Goal: Complete application form

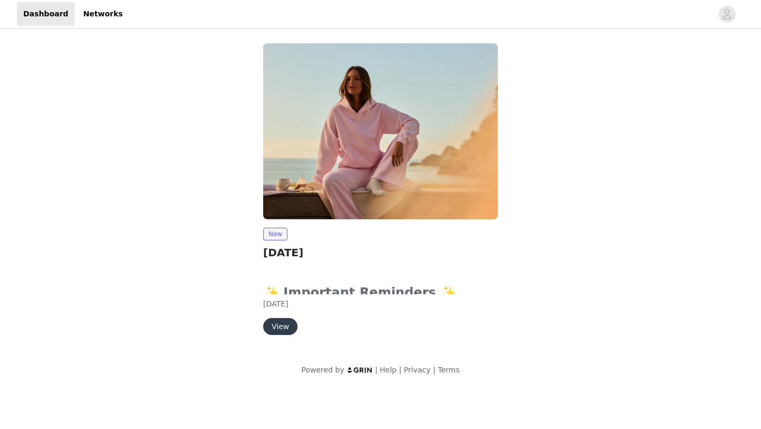
drag, startPoint x: 308, startPoint y: 282, endPoint x: 330, endPoint y: 228, distance: 57.9
click at [330, 228] on div "New [DATE] ✨ Important Reminders ✨ Submit your order by clicking the "Submit Pr…" at bounding box center [380, 281] width 235 height 107
click at [330, 253] on h2 "[DATE]" at bounding box center [380, 253] width 235 height 16
click at [289, 324] on button "View" at bounding box center [280, 326] width 34 height 17
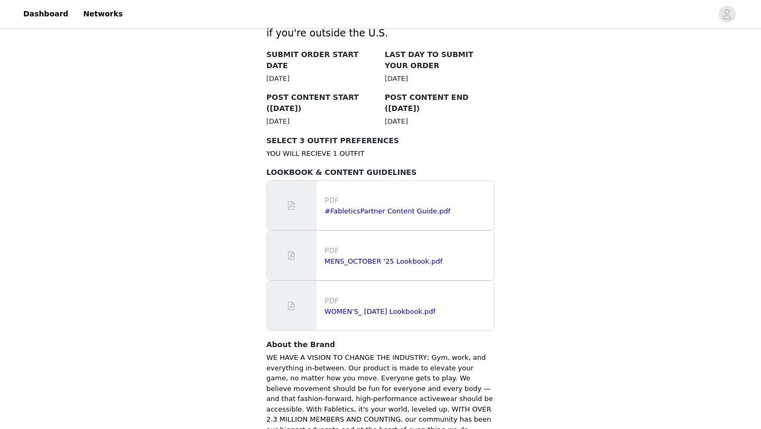
scroll to position [549, 0]
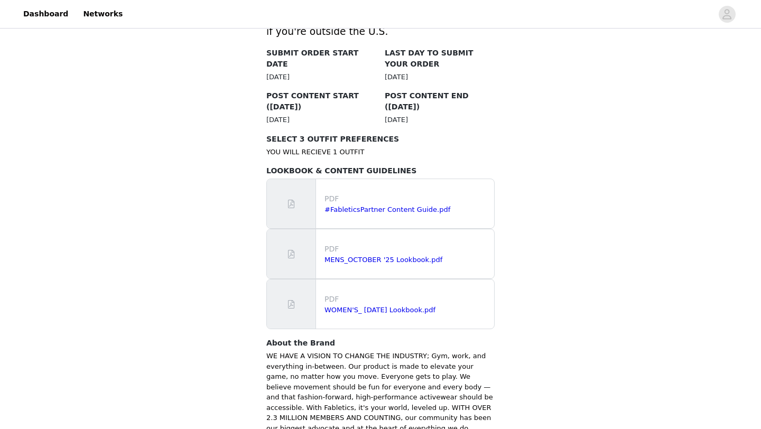
click at [386, 204] on div "#FableticsPartner Content Guide.pdf" at bounding box center [406, 209] width 165 height 11
click at [388, 205] on link "#FableticsPartner Content Guide.pdf" at bounding box center [387, 209] width 126 height 8
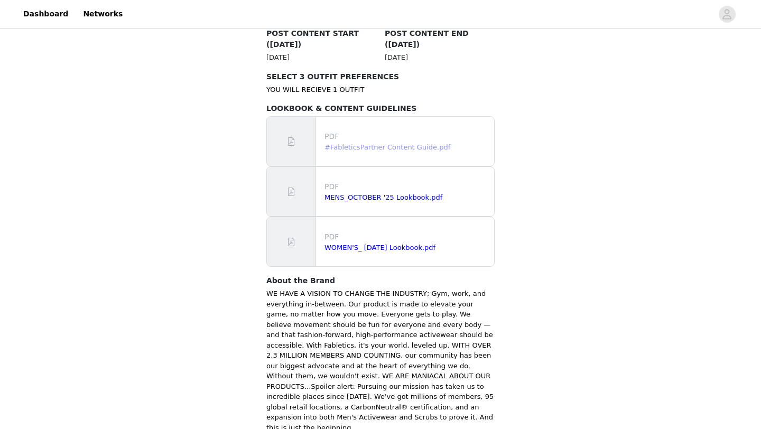
scroll to position [613, 0]
click at [405, 242] on link "WOMEN'S_ [DATE] Lookbook.pdf" at bounding box center [379, 246] width 111 height 8
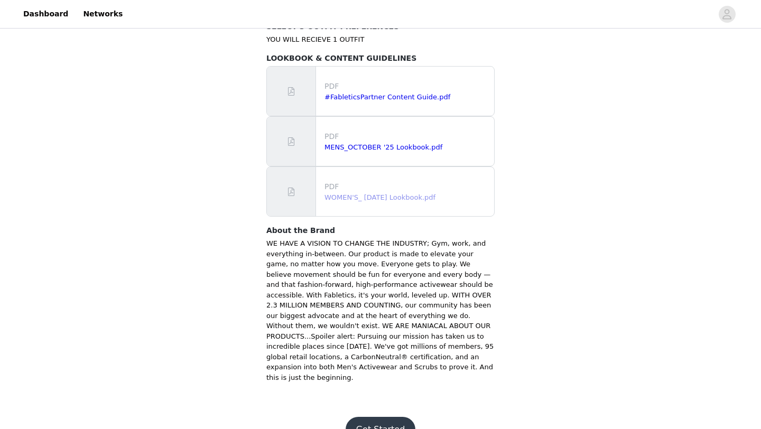
scroll to position [662, 0]
click at [384, 417] on button "Get Started" at bounding box center [380, 429] width 70 height 25
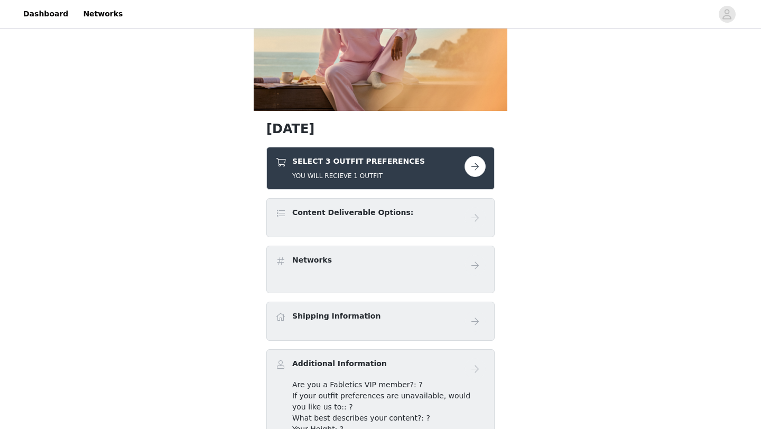
scroll to position [106, 0]
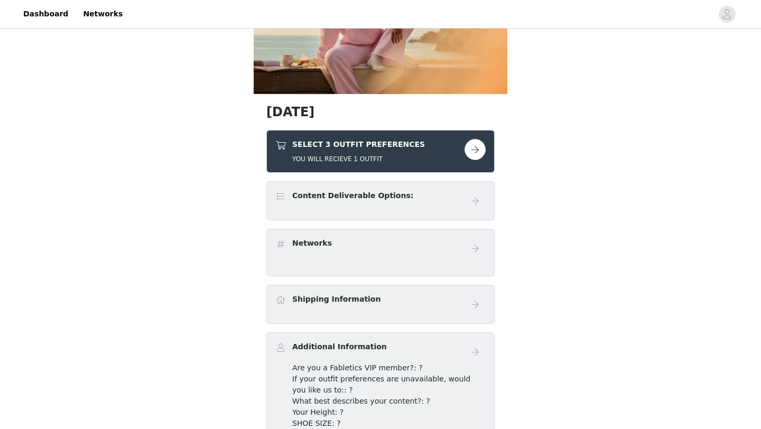
click at [478, 160] on div "SELECT 3 OUTFIT PREFERENCES YOU WILL RECIEVE 1 OUTFIT" at bounding box center [380, 151] width 210 height 25
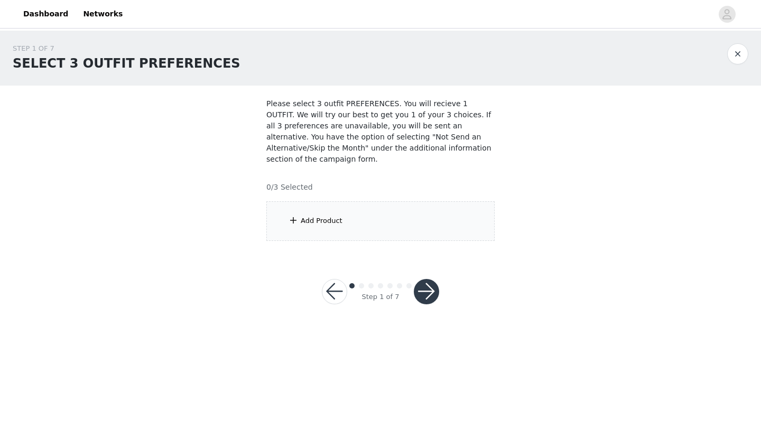
click at [304, 221] on div "Add Product" at bounding box center [322, 221] width 42 height 11
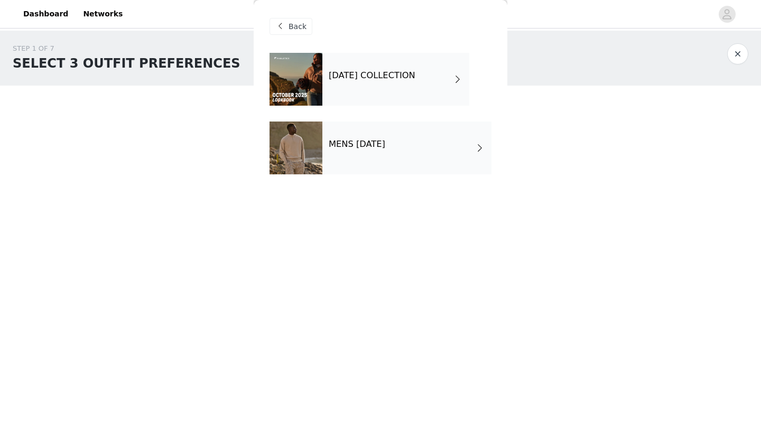
click at [406, 80] on h4 "[DATE] COLLECTION" at bounding box center [372, 76] width 87 height 10
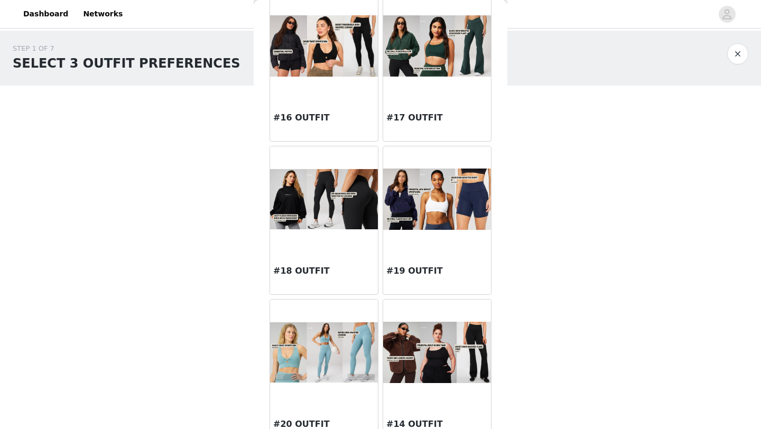
scroll to position [1111, 0]
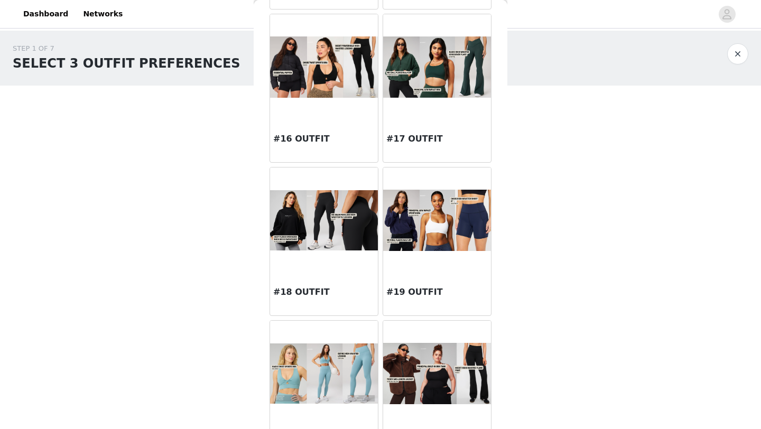
click at [316, 87] on img at bounding box center [324, 66] width 108 height 61
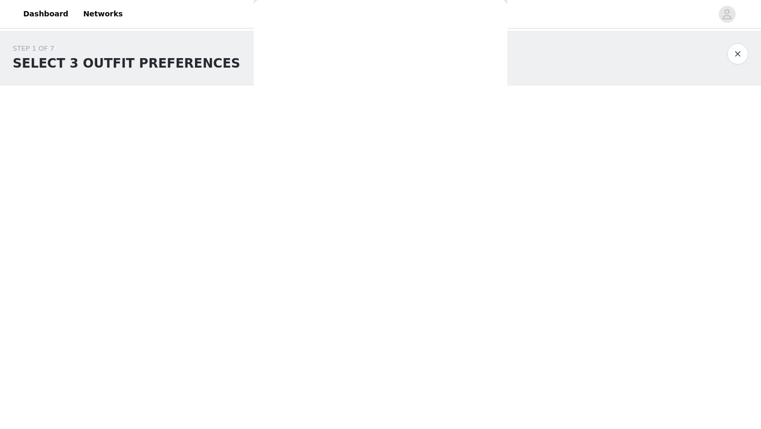
scroll to position [0, 0]
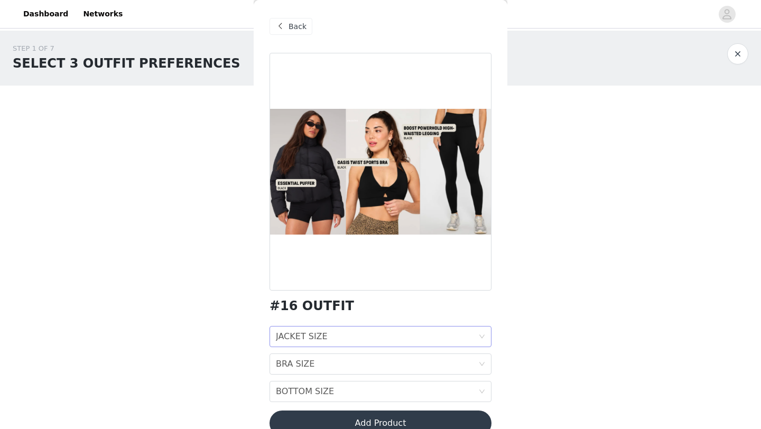
click at [383, 340] on div "JACKET SIZE JACKET SIZE" at bounding box center [377, 336] width 202 height 20
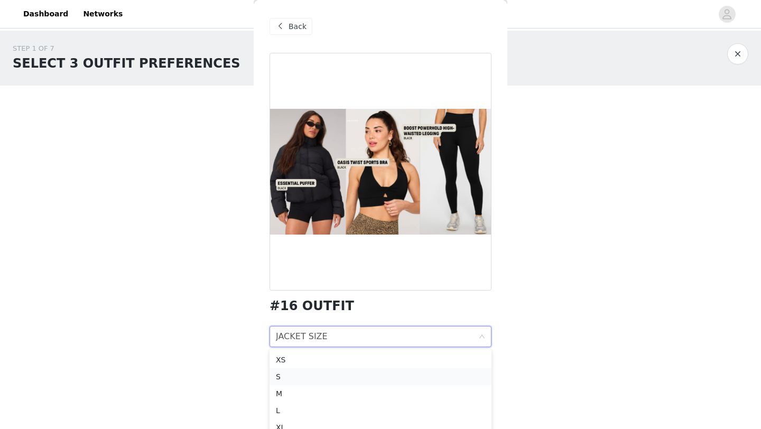
click at [373, 381] on div "S" at bounding box center [380, 377] width 209 height 12
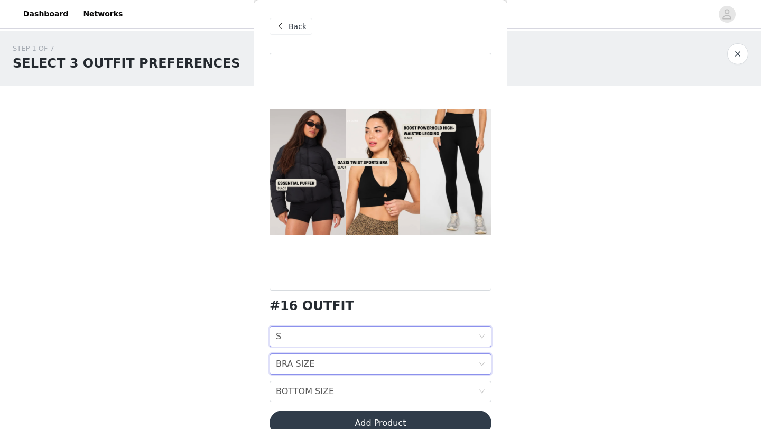
click at [374, 364] on div "BRA SIZE BRA SIZE" at bounding box center [377, 364] width 202 height 20
drag, startPoint x: 691, startPoint y: 182, endPoint x: 704, endPoint y: 147, distance: 36.4
click at [703, 144] on div "STEP 1 OF 7 SELECT 3 OUTFIT PREFERENCES Please select 3 outfit PREFERENCES. You…" at bounding box center [380, 142] width 761 height 223
click at [410, 362] on div "BRA SIZE BRA SIZE" at bounding box center [377, 364] width 202 height 20
drag, startPoint x: 588, startPoint y: 204, endPoint x: 596, endPoint y: 168, distance: 37.3
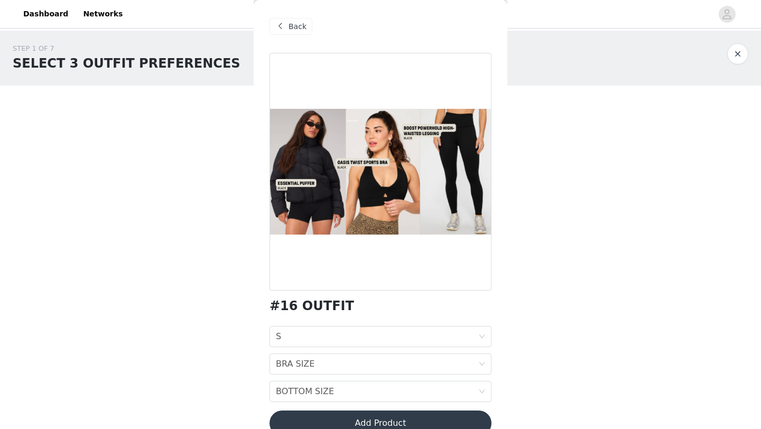
click at [596, 168] on div "STEP 1 OF 7 SELECT 3 OUTFIT PREFERENCES Please select 3 outfit PREFERENCES. You…" at bounding box center [380, 142] width 761 height 223
drag, startPoint x: 596, startPoint y: 168, endPoint x: 593, endPoint y: 220, distance: 51.8
click at [594, 220] on div "STEP 1 OF 7 SELECT 3 OUTFIT PREFERENCES Please select 3 outfit PREFERENCES. You…" at bounding box center [380, 142] width 761 height 223
click at [417, 361] on div "BRA SIZE BRA SIZE" at bounding box center [377, 364] width 202 height 20
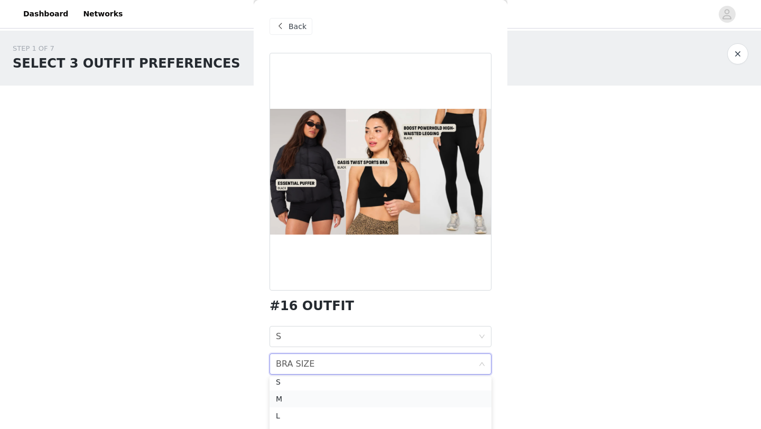
scroll to position [36, 0]
click at [347, 398] on div "M" at bounding box center [380, 402] width 209 height 12
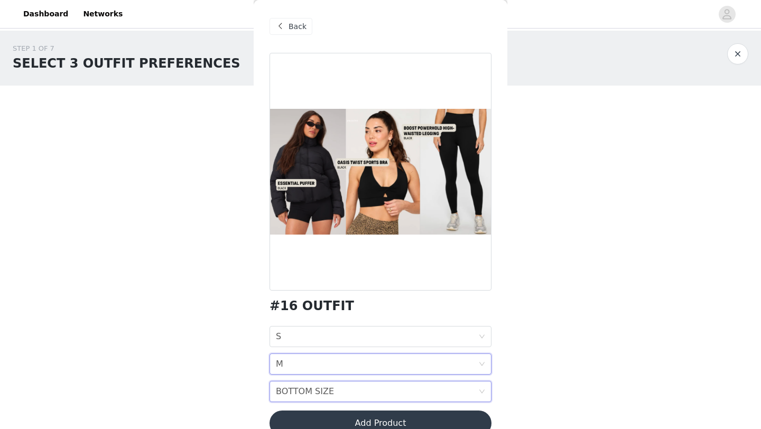
click at [345, 396] on div "BOTTOM SIZE BOTTOM SIZE" at bounding box center [377, 391] width 202 height 20
click at [426, 390] on div "BOTTOM SIZE BOTTOM SIZE" at bounding box center [377, 391] width 202 height 20
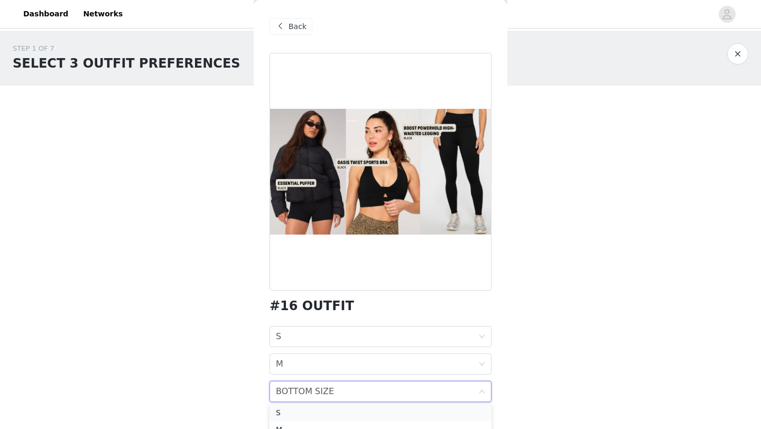
click at [343, 409] on div "S" at bounding box center [380, 413] width 209 height 12
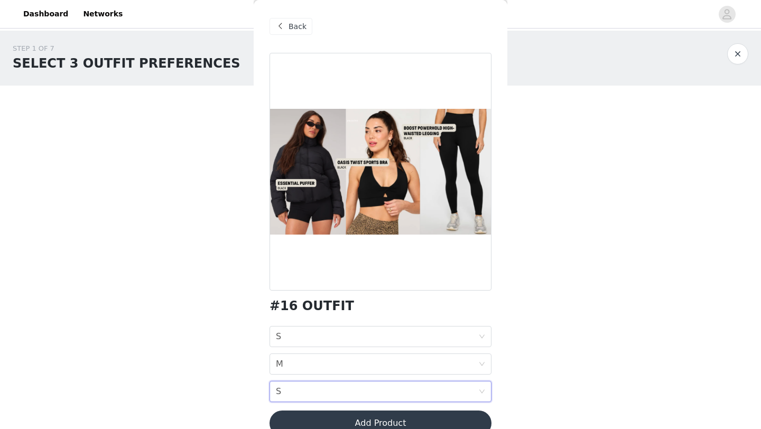
click at [417, 426] on button "Add Product" at bounding box center [380, 422] width 222 height 25
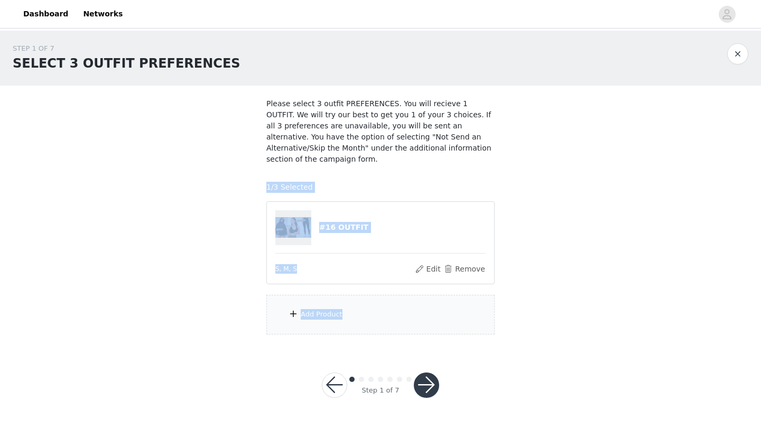
click at [426, 386] on button "button" at bounding box center [426, 384] width 25 height 25
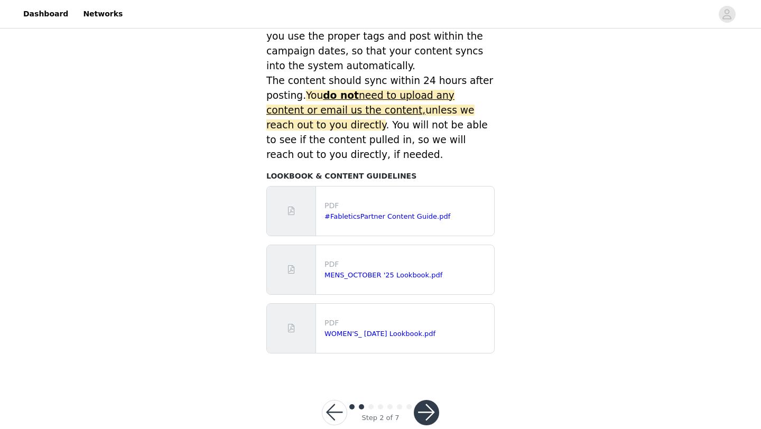
scroll to position [470, 0]
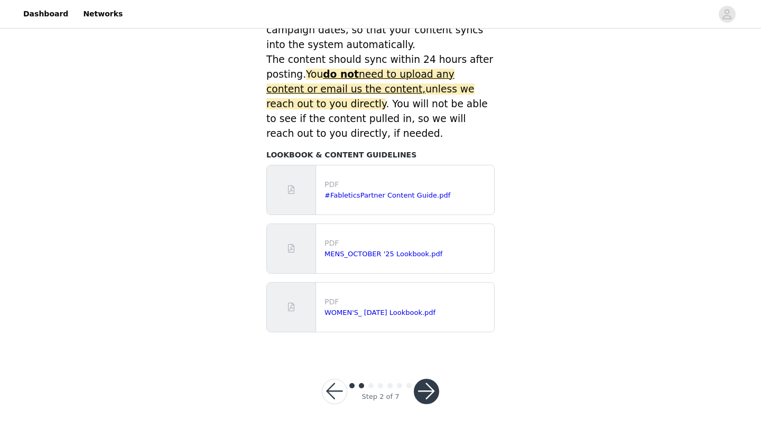
click at [338, 384] on button "button" at bounding box center [334, 391] width 25 height 25
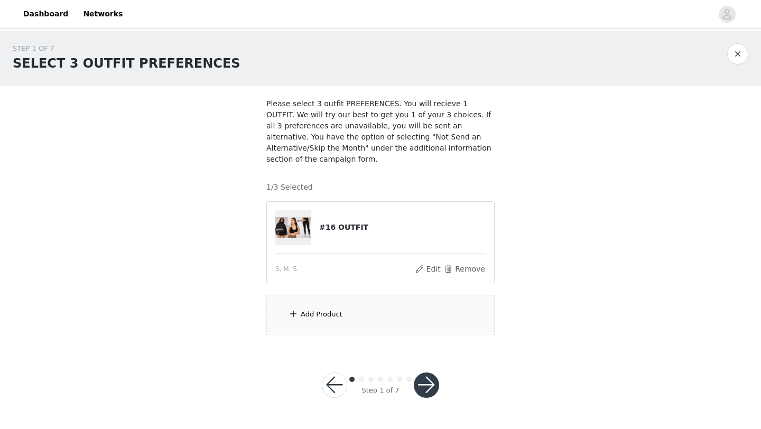
click at [319, 320] on div "Add Product" at bounding box center [380, 315] width 228 height 40
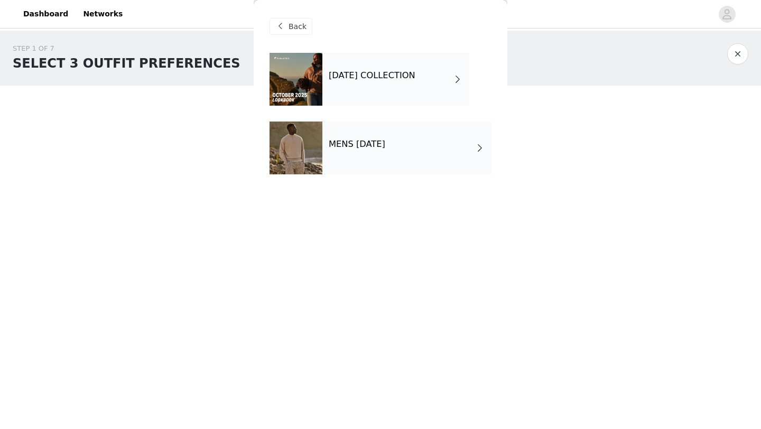
click at [391, 90] on div "[DATE] COLLECTION" at bounding box center [395, 79] width 147 height 53
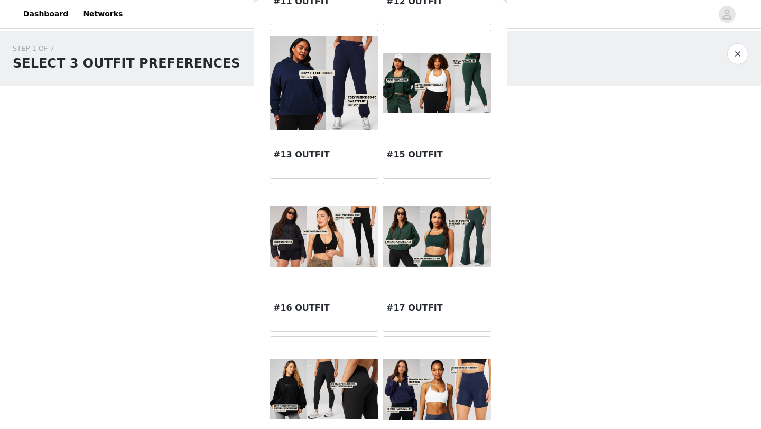
scroll to position [900, 0]
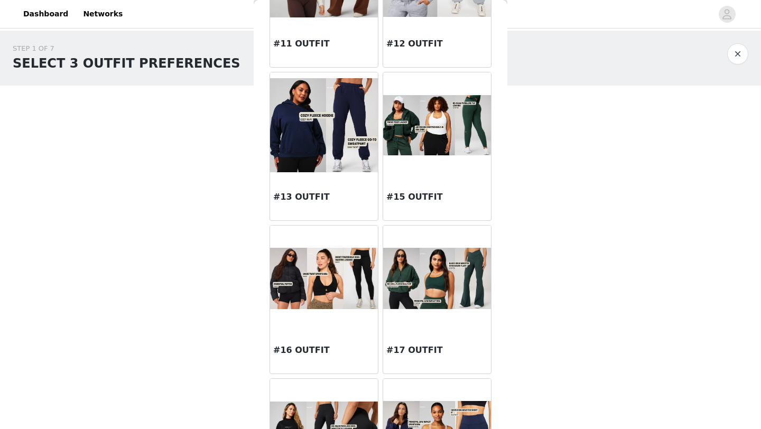
click at [448, 311] on div at bounding box center [437, 279] width 108 height 106
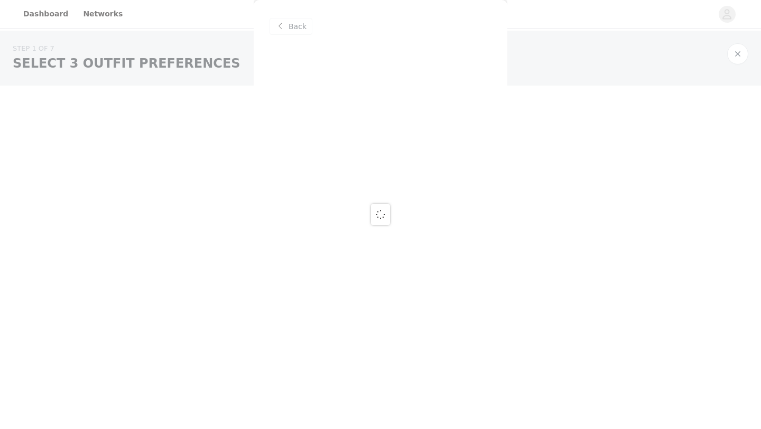
scroll to position [0, 0]
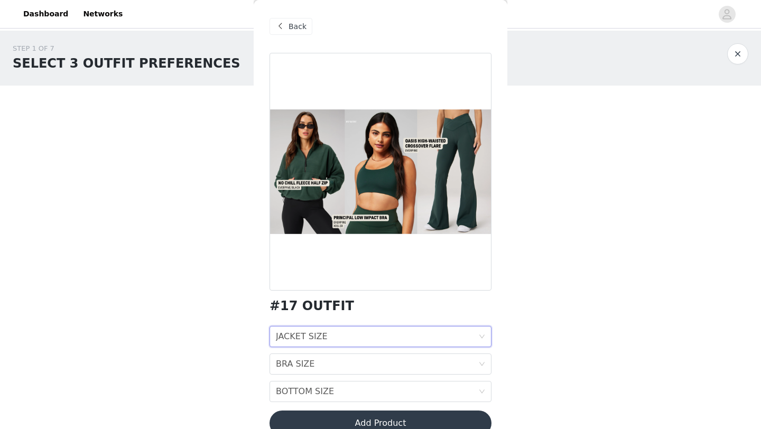
click at [415, 331] on div "JACKET SIZE JACKET SIZE" at bounding box center [377, 336] width 202 height 20
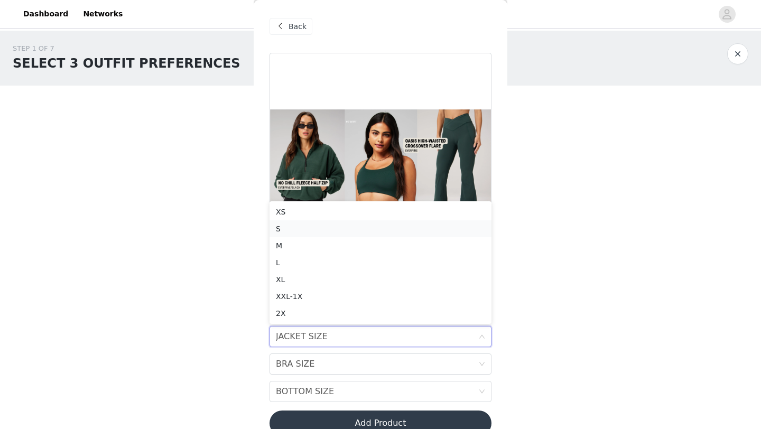
click at [373, 224] on div "S" at bounding box center [380, 229] width 209 height 12
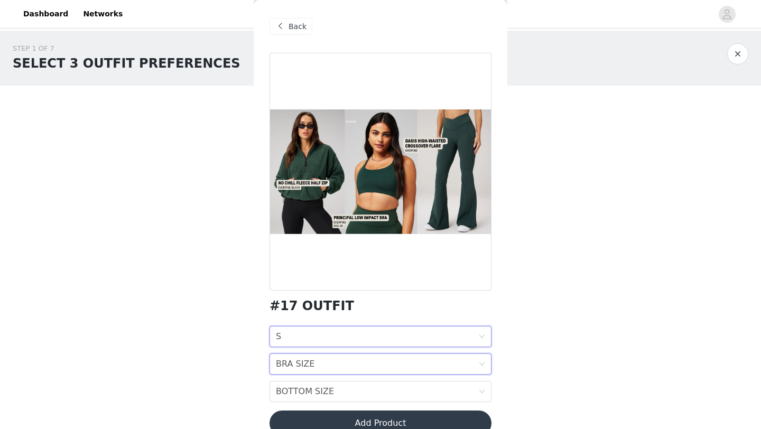
click at [371, 365] on div "BRA SIZE BRA SIZE" at bounding box center [377, 364] width 202 height 20
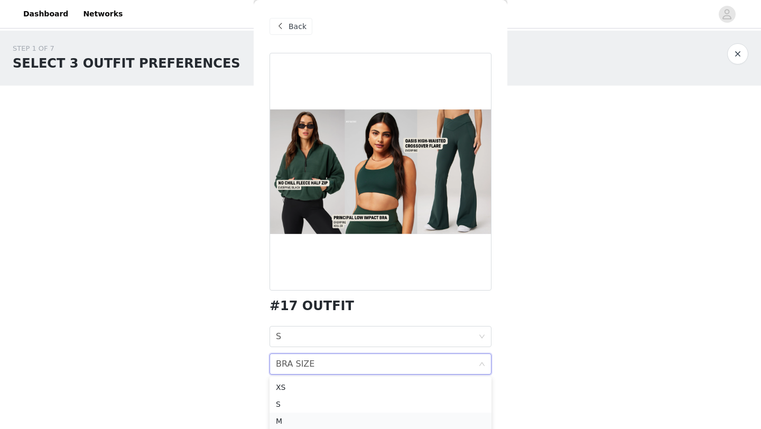
click at [361, 423] on div "M" at bounding box center [380, 421] width 209 height 12
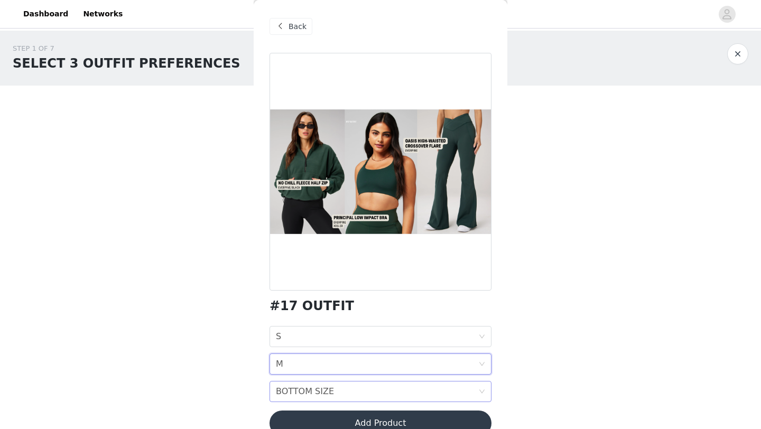
click at [358, 389] on div "BOTTOM SIZE BOTTOM SIZE" at bounding box center [377, 391] width 202 height 20
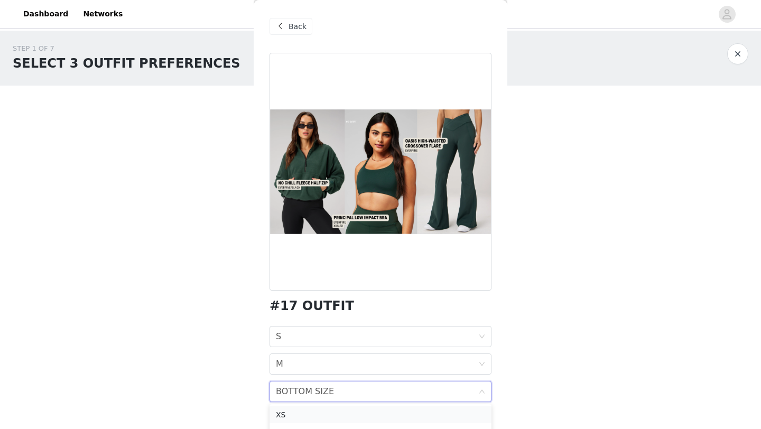
click at [344, 417] on div "XS" at bounding box center [380, 415] width 209 height 12
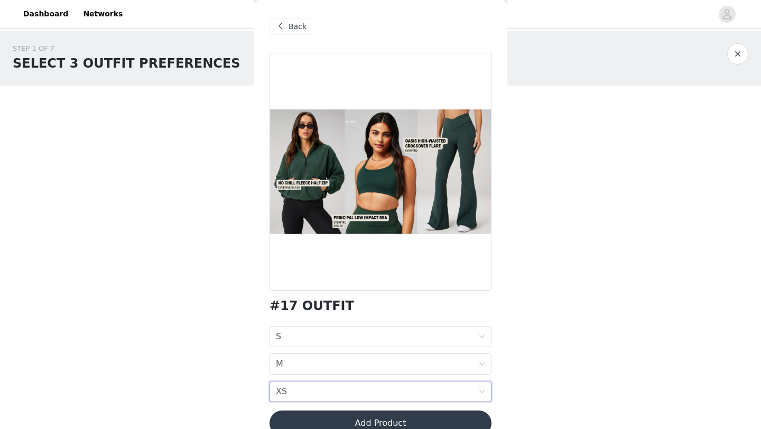
click at [348, 393] on div "BOTTOM SIZE XS" at bounding box center [377, 391] width 202 height 20
drag, startPoint x: 567, startPoint y: 217, endPoint x: 562, endPoint y: 156, distance: 60.4
click at [562, 156] on div "STEP 1 OF 7 SELECT 3 OUTFIT PREFERENCES Please select 3 outfit PREFERENCES. You…" at bounding box center [380, 189] width 761 height 316
drag, startPoint x: 562, startPoint y: 156, endPoint x: 558, endPoint y: 165, distance: 9.9
click at [558, 165] on div "STEP 1 OF 7 SELECT 3 OUTFIT PREFERENCES Please select 3 outfit PREFERENCES. You…" at bounding box center [380, 189] width 761 height 316
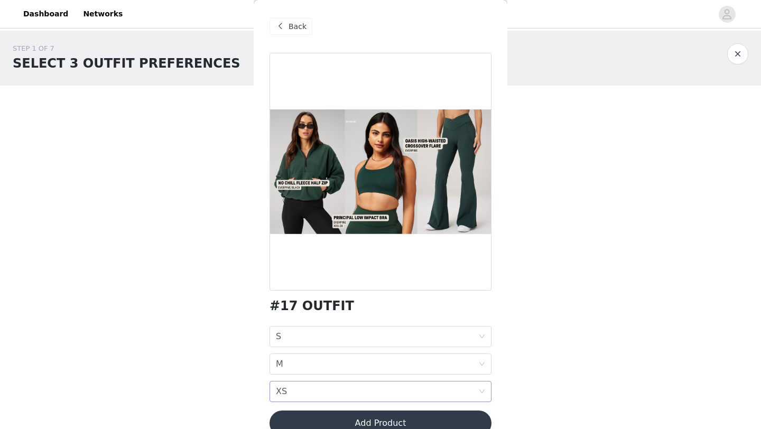
click at [405, 395] on div "BOTTOM SIZE XS" at bounding box center [377, 391] width 202 height 20
drag, startPoint x: 685, startPoint y: 81, endPoint x: 681, endPoint y: 120, distance: 38.7
click at [681, 120] on div "STEP 1 OF 7 SELECT 3 OUTFIT PREFERENCES Please select 3 outfit PREFERENCES. You…" at bounding box center [380, 189] width 761 height 316
drag, startPoint x: 681, startPoint y: 120, endPoint x: 721, endPoint y: 86, distance: 52.1
click at [721, 86] on div "STEP 1 OF 7 SELECT 3 OUTFIT PREFERENCES Please select 3 outfit PREFERENCES. You…" at bounding box center [380, 189] width 761 height 316
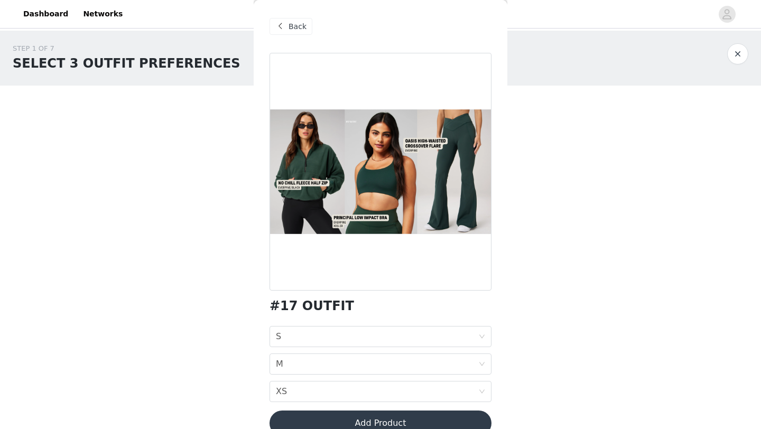
drag, startPoint x: 721, startPoint y: 86, endPoint x: 687, endPoint y: 205, distance: 124.2
click at [687, 205] on div "STEP 1 OF 7 SELECT 3 OUTFIT PREFERENCES Please select 3 outfit PREFERENCES. You…" at bounding box center [380, 189] width 761 height 316
click at [408, 383] on div "BOTTOM SIZE XS" at bounding box center [377, 391] width 202 height 20
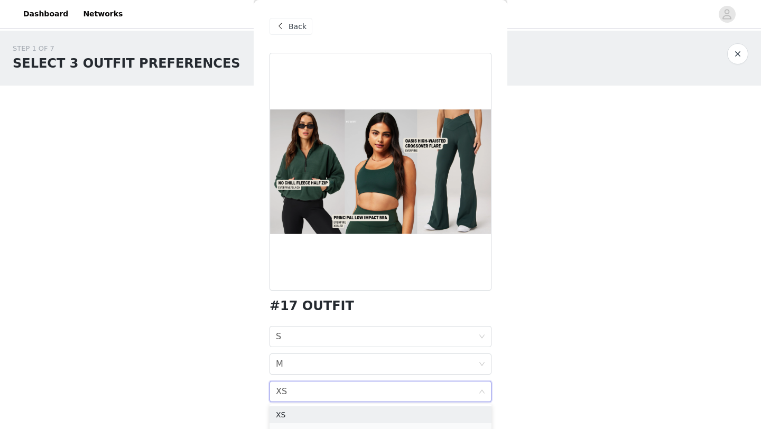
click at [339, 428] on div "S" at bounding box center [380, 432] width 209 height 12
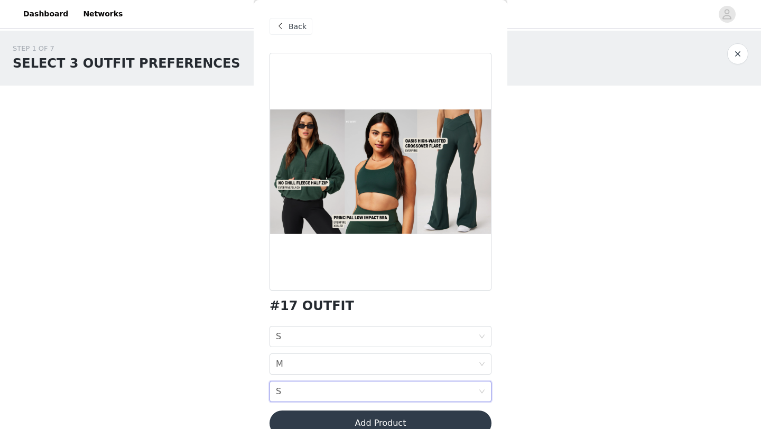
click at [376, 391] on div "BOTTOM SIZE S" at bounding box center [377, 391] width 202 height 20
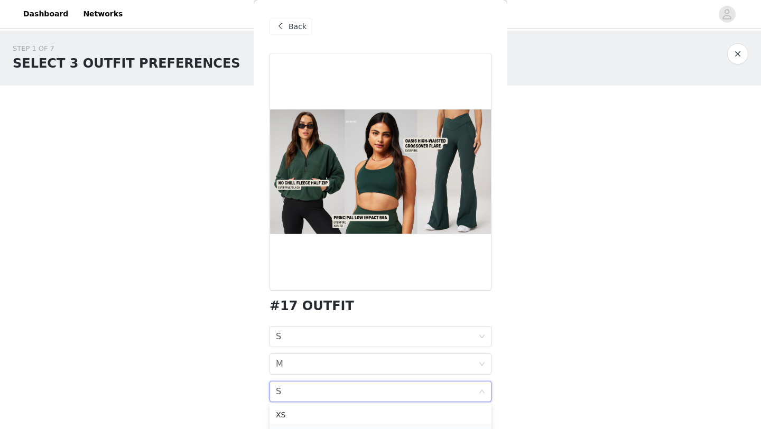
click at [458, 428] on div "S" at bounding box center [380, 432] width 209 height 12
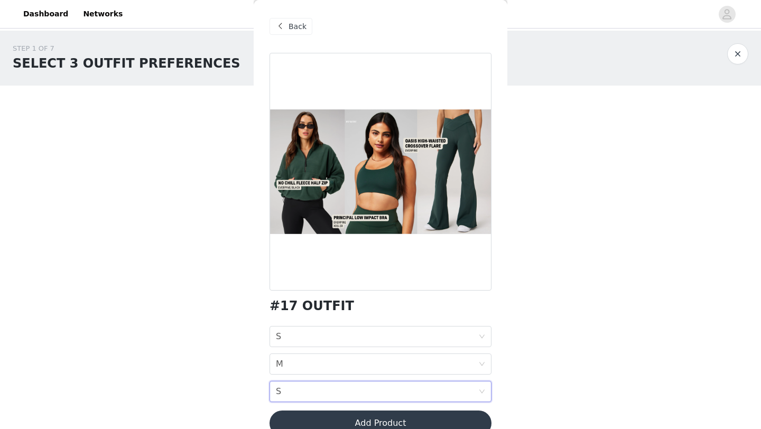
click at [473, 394] on div "BOTTOM SIZE S" at bounding box center [377, 391] width 202 height 20
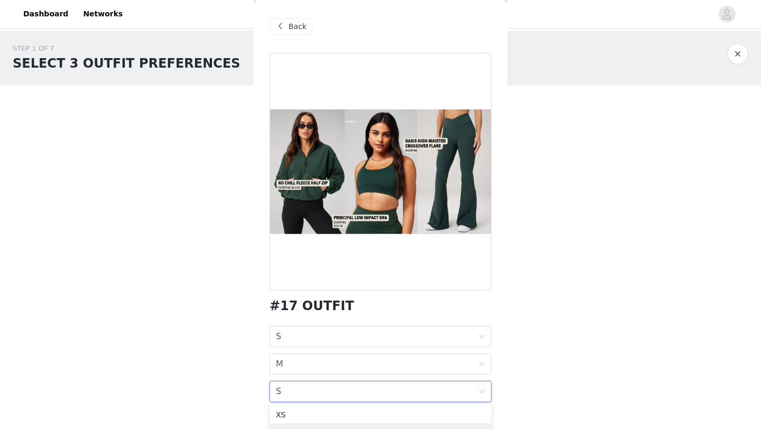
click at [630, 198] on div "STEP 1 OF 7 SELECT 3 OUTFIT PREFERENCES Please select 3 outfit PREFERENCES. You…" at bounding box center [380, 189] width 761 height 316
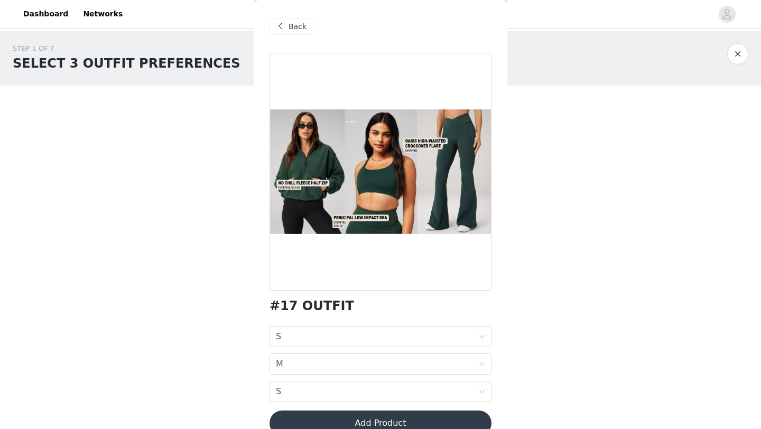
click at [446, 425] on button "Add Product" at bounding box center [380, 422] width 222 height 25
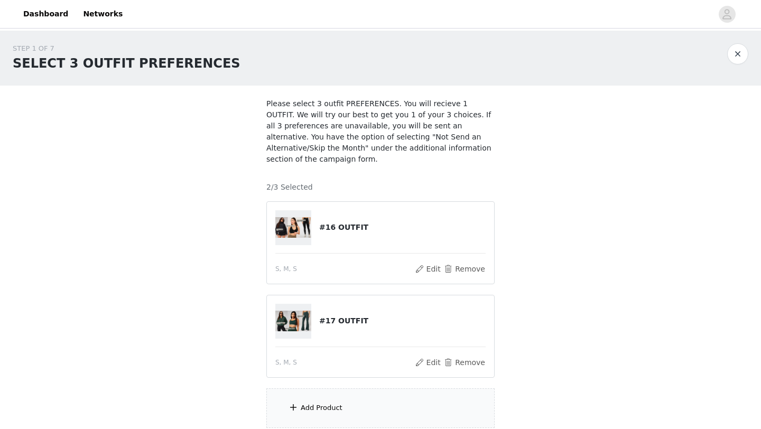
click at [443, 401] on div "Add Product" at bounding box center [380, 408] width 228 height 40
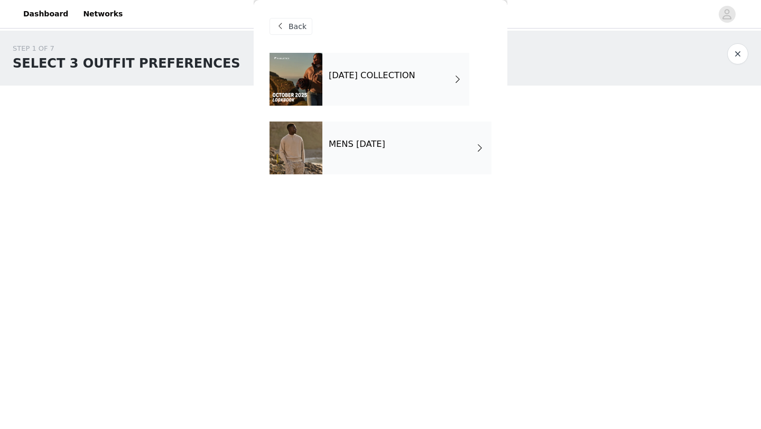
click at [401, 80] on h4 "[DATE] COLLECTION" at bounding box center [372, 76] width 87 height 10
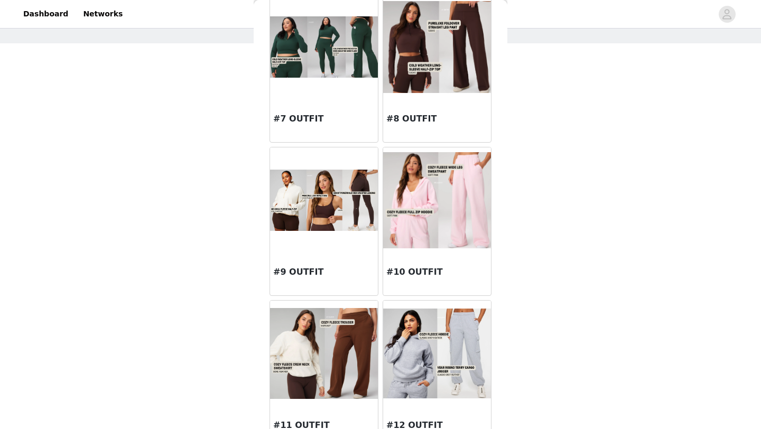
scroll to position [520, 0]
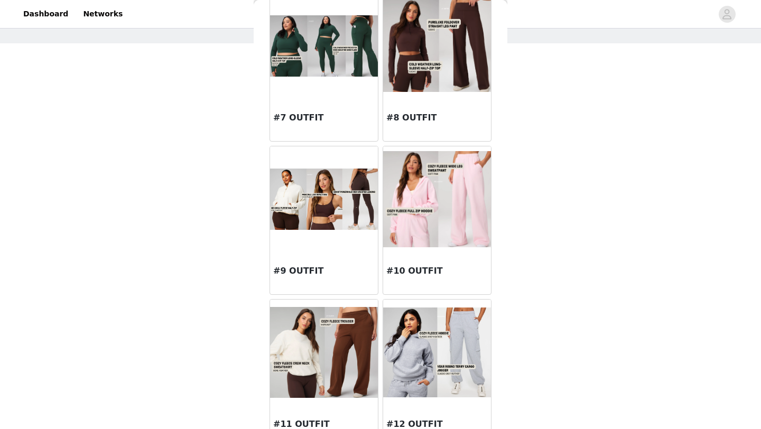
click at [345, 212] on img at bounding box center [324, 198] width 108 height 61
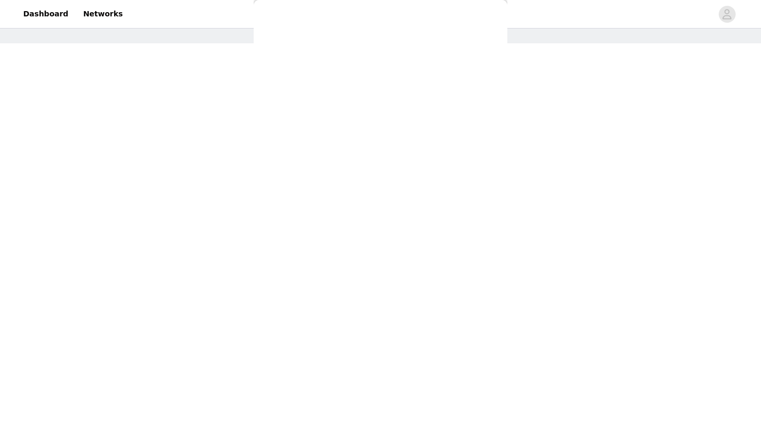
scroll to position [0, 0]
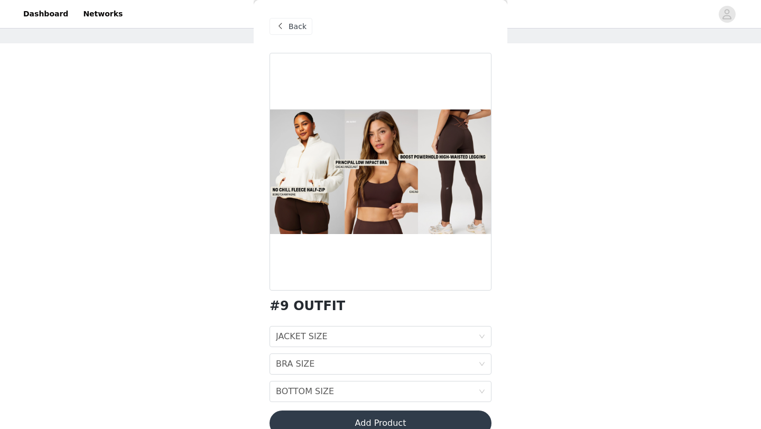
click at [301, 24] on span "Back" at bounding box center [297, 26] width 18 height 11
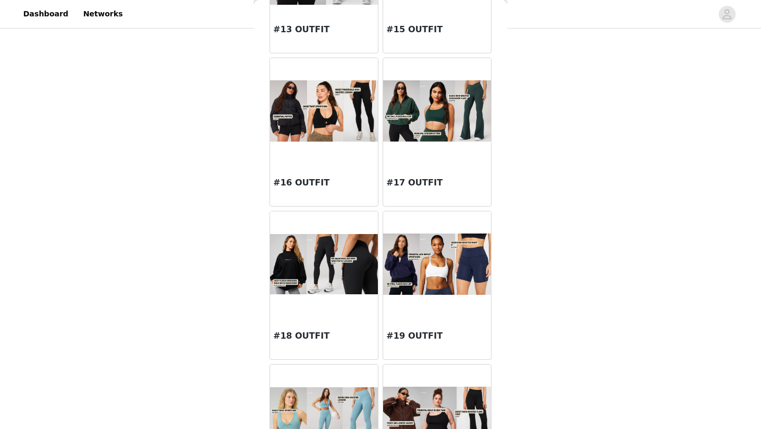
scroll to position [1069, 0]
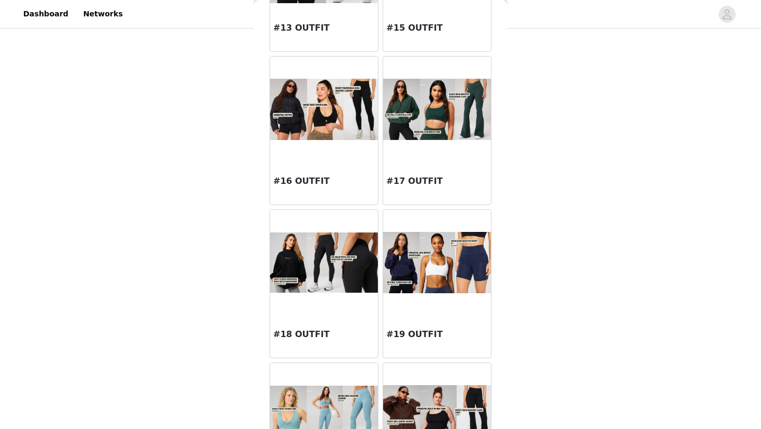
click at [738, 105] on div "STEP 1 OF 7 SELECT 3 OUTFIT PREFERENCES Please select 3 outfit PREFERENCES. You…" at bounding box center [380, 148] width 761 height 410
click at [568, 270] on div "STEP 1 OF 7 SELECT 3 OUTFIT PREFERENCES Please select 3 outfit PREFERENCES. You…" at bounding box center [380, 148] width 761 height 410
click at [394, 406] on img at bounding box center [437, 416] width 108 height 62
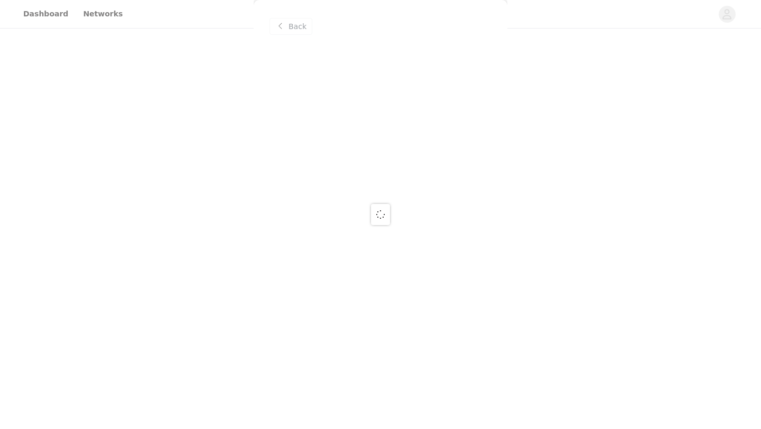
scroll to position [0, 0]
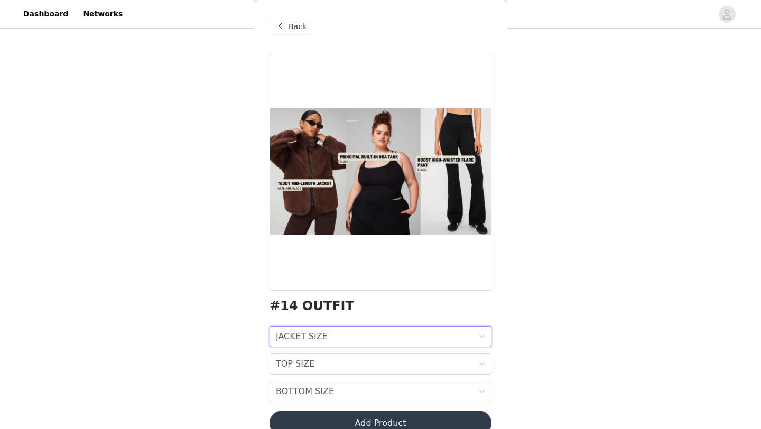
click at [408, 336] on div "JACKET SIZE JACKET SIZE" at bounding box center [377, 336] width 202 height 20
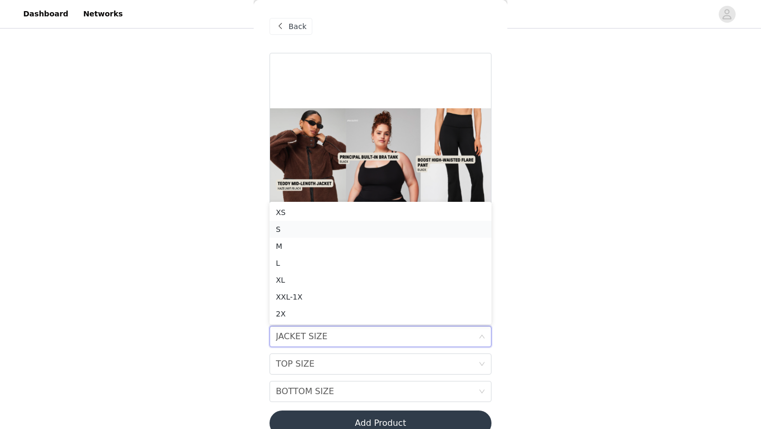
click at [382, 222] on li "S" at bounding box center [380, 229] width 222 height 17
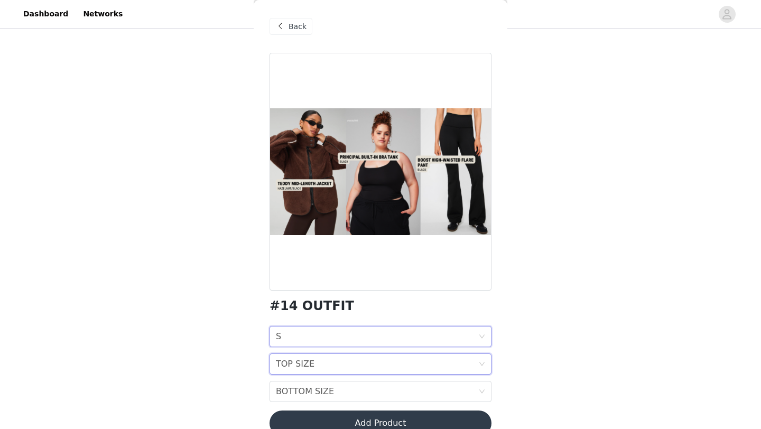
click at [354, 362] on div "TOP SIZE TOP SIZE" at bounding box center [377, 364] width 202 height 20
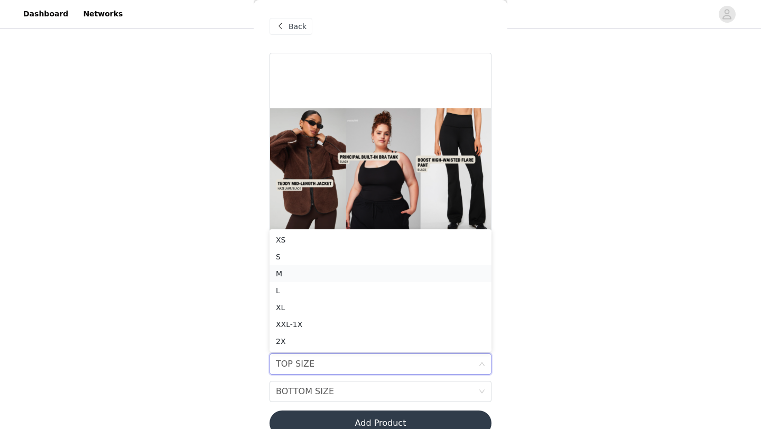
click at [349, 272] on div "M" at bounding box center [380, 274] width 209 height 12
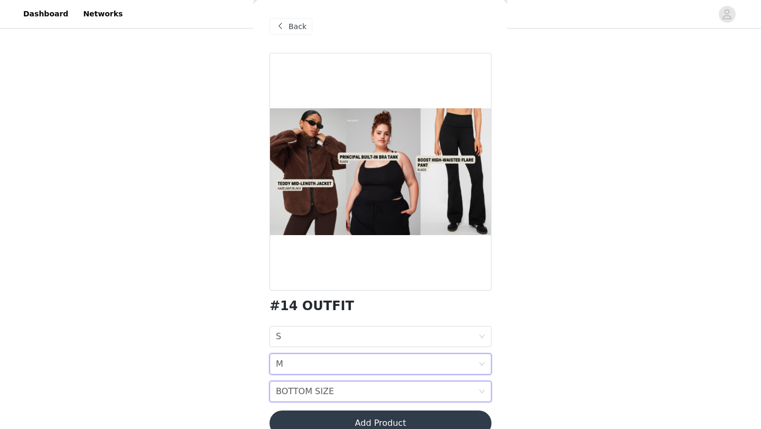
click at [349, 390] on div "BOTTOM SIZE BOTTOM SIZE" at bounding box center [377, 391] width 202 height 20
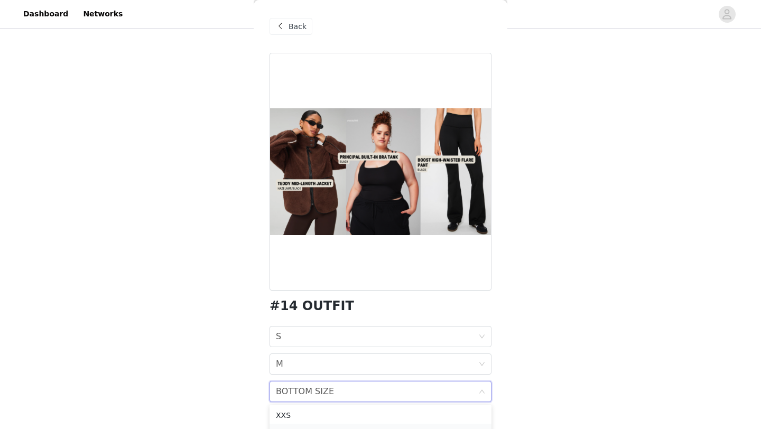
click at [341, 428] on div "XS" at bounding box center [380, 432] width 209 height 12
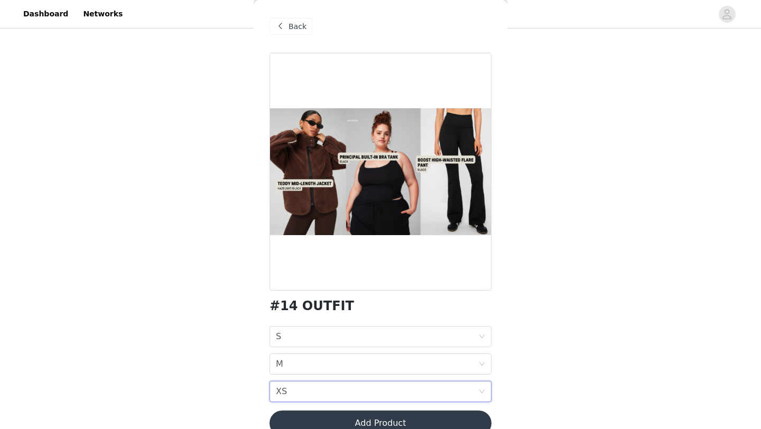
click at [385, 395] on div "BOTTOM SIZE XS" at bounding box center [377, 391] width 202 height 20
click at [319, 384] on div "BOTTOM SIZE XS" at bounding box center [377, 391] width 202 height 20
click at [404, 394] on div "BOTTOM SIZE XS" at bounding box center [377, 391] width 202 height 20
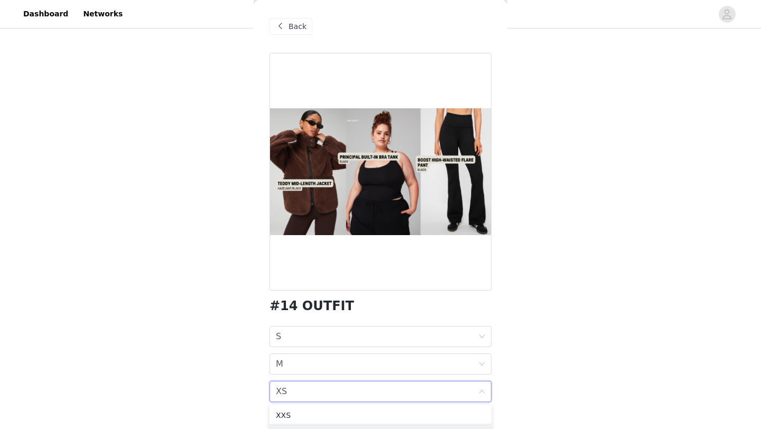
scroll to position [195, 0]
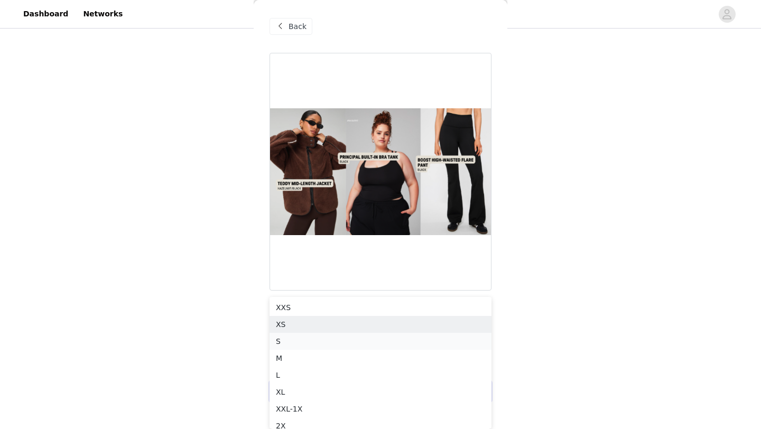
click at [354, 342] on div "S" at bounding box center [380, 341] width 209 height 12
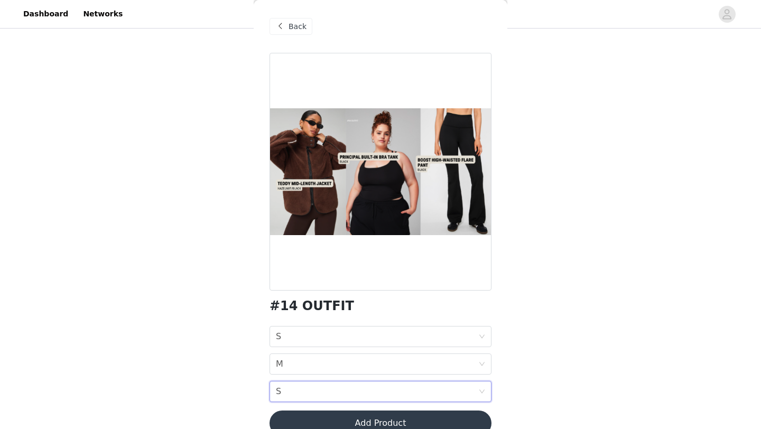
scroll to position [87, 0]
click at [359, 423] on button "Add Product" at bounding box center [380, 422] width 222 height 25
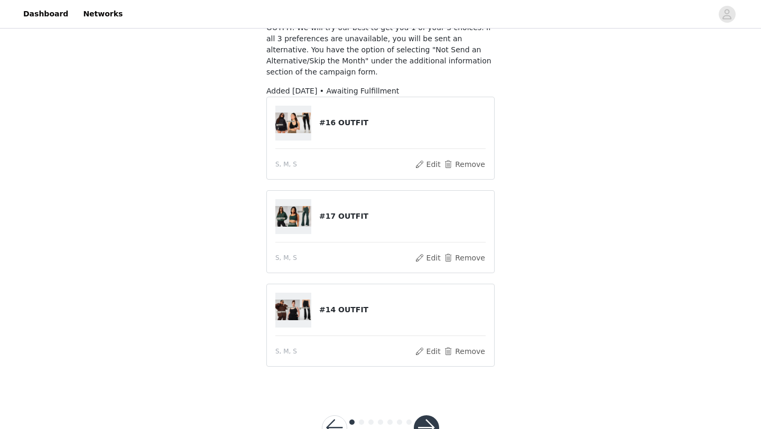
click at [426, 419] on button "button" at bounding box center [426, 427] width 25 height 25
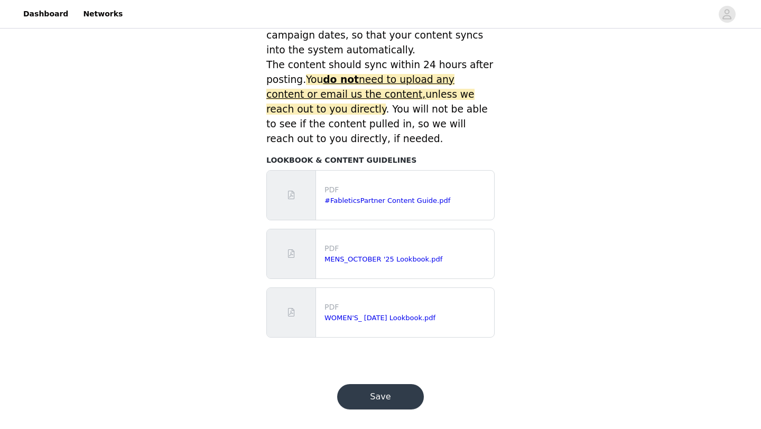
scroll to position [470, 0]
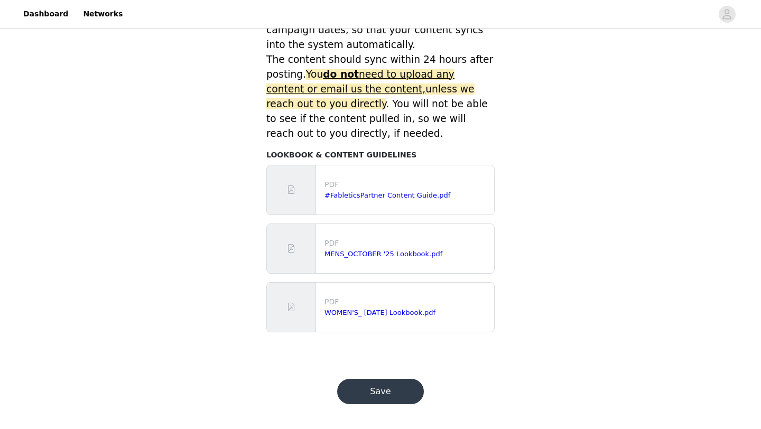
click at [398, 389] on button "Save" at bounding box center [380, 391] width 87 height 25
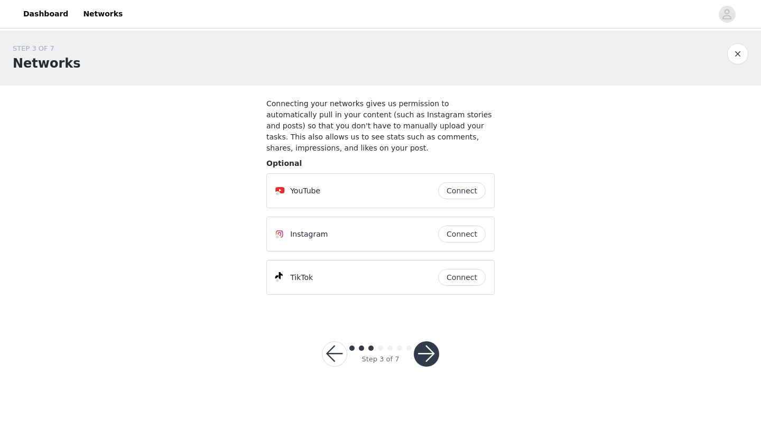
click at [476, 231] on button "Connect" at bounding box center [462, 234] width 48 height 17
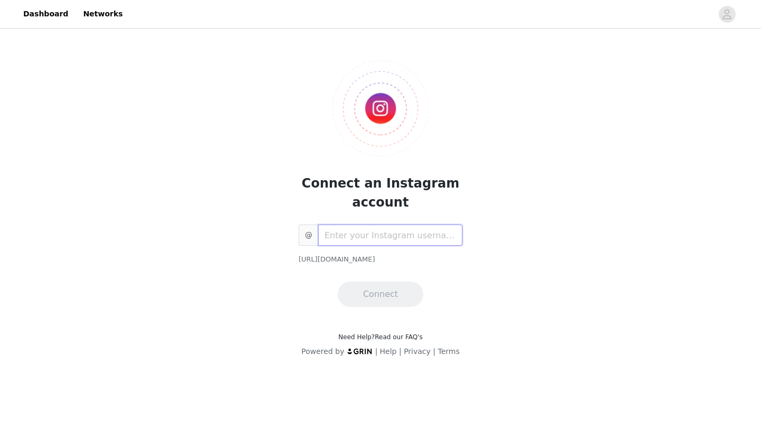
click at [435, 240] on input "text" at bounding box center [390, 234] width 144 height 21
type input "vaccarivane"
click at [408, 297] on button "Connect" at bounding box center [381, 294] width 86 height 25
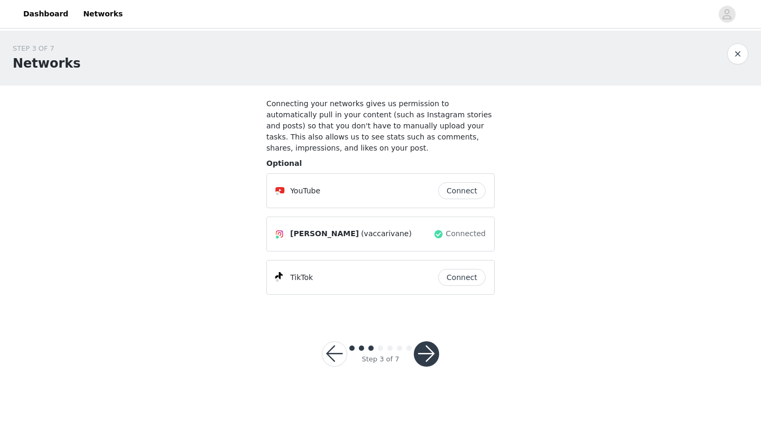
click at [452, 276] on button "Connect" at bounding box center [462, 277] width 48 height 17
click at [419, 353] on button "button" at bounding box center [426, 353] width 25 height 25
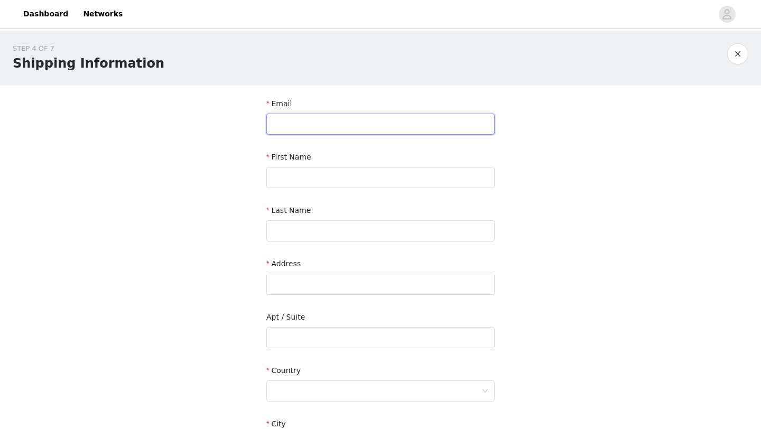
click at [376, 129] on input "text" at bounding box center [380, 124] width 228 height 21
type input "[EMAIL_ADDRESS][DOMAIN_NAME]"
click at [367, 176] on input "text" at bounding box center [380, 177] width 228 height 21
type input "[PERSON_NAME]"
click at [358, 224] on input "text" at bounding box center [380, 230] width 228 height 21
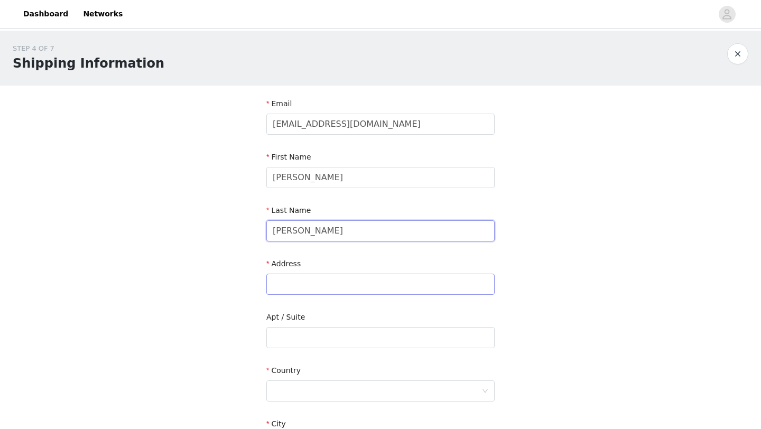
type input "[PERSON_NAME]"
click at [342, 287] on input "text" at bounding box center [380, 284] width 228 height 21
click at [358, 181] on input "[PERSON_NAME]" at bounding box center [380, 177] width 228 height 21
type input "[PERSON_NAME]"
click at [354, 229] on input "[PERSON_NAME]" at bounding box center [380, 230] width 228 height 21
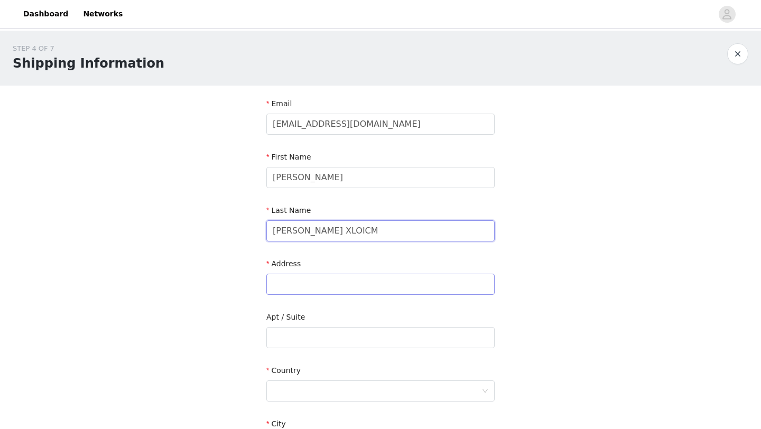
type input "[PERSON_NAME] XLOICM"
click at [323, 283] on input "text" at bounding box center [380, 284] width 228 height 21
type input "[STREET_ADDRESS][PERSON_NAME]"
click at [301, 334] on input "text" at bounding box center [380, 337] width 228 height 21
type input "sute B"
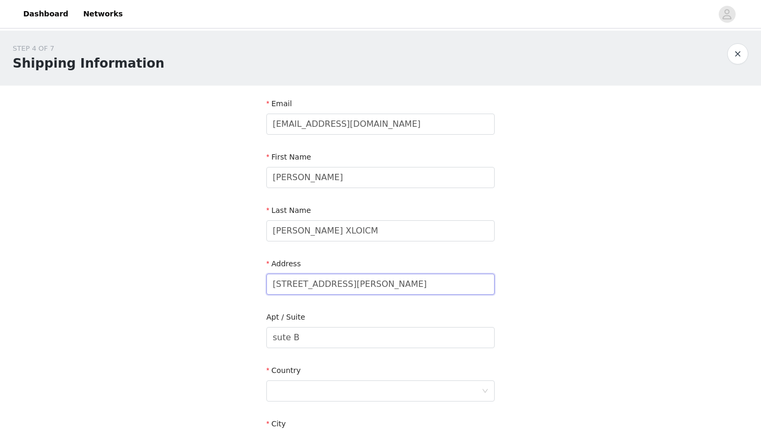
click at [396, 286] on input "[STREET_ADDRESS][PERSON_NAME]" at bounding box center [380, 284] width 228 height 21
type input "[STREET_ADDRESS][PERSON_NAME]"
click at [287, 340] on input "sute B" at bounding box center [380, 337] width 228 height 21
type input "suite B"
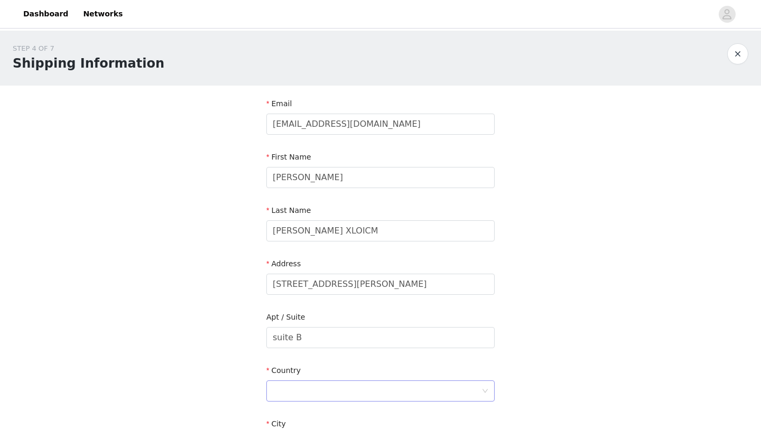
click at [304, 391] on div at bounding box center [377, 391] width 209 height 20
type input "o"
click at [296, 414] on li "[GEOGRAPHIC_DATA]" at bounding box center [380, 414] width 228 height 17
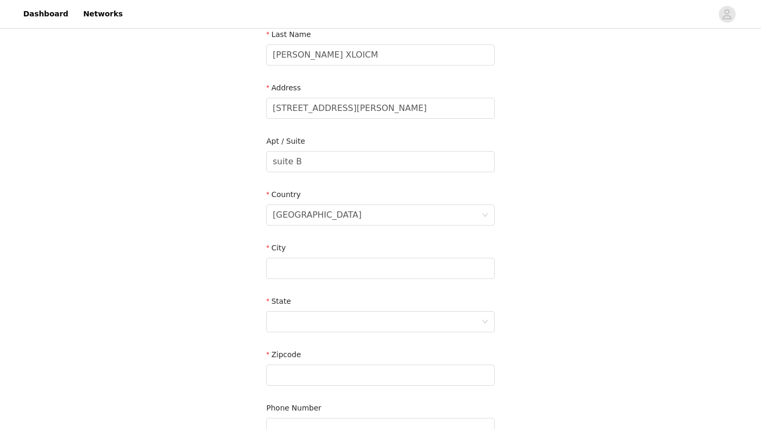
scroll to position [291, 0]
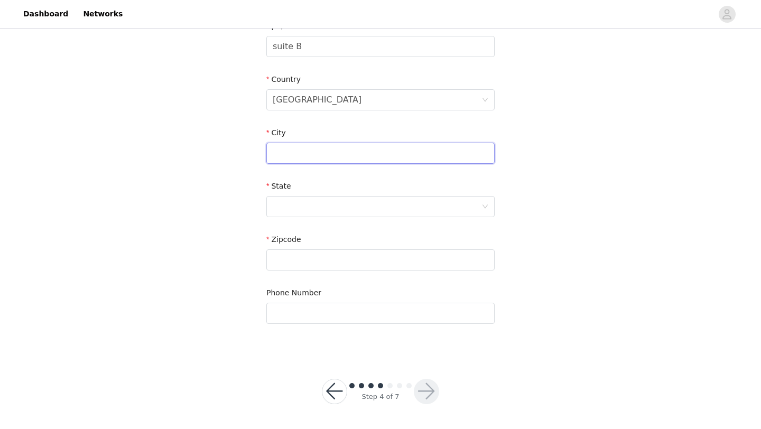
click at [440, 155] on input "text" at bounding box center [380, 153] width 228 height 21
type input "orlando"
click at [411, 208] on div at bounding box center [377, 206] width 209 height 20
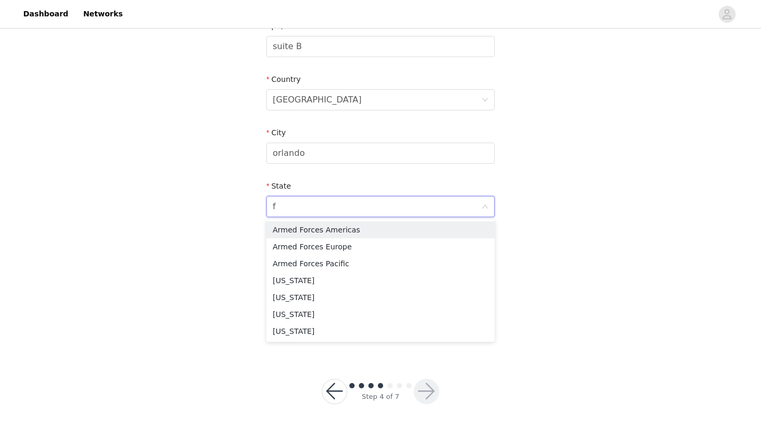
type input "fl"
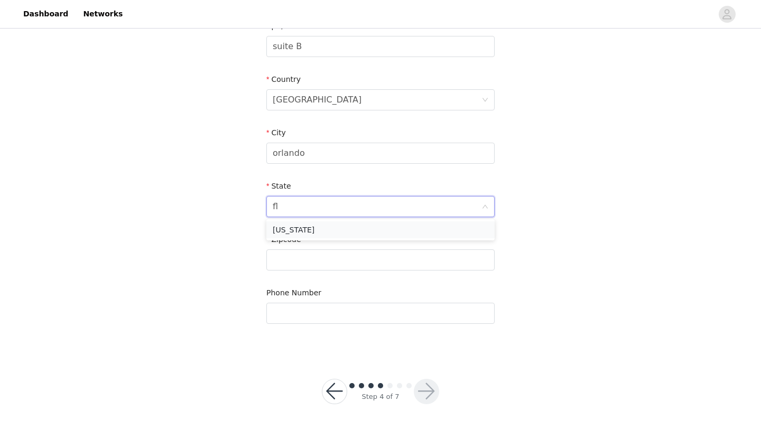
click at [371, 232] on li "[US_STATE]" at bounding box center [380, 229] width 228 height 17
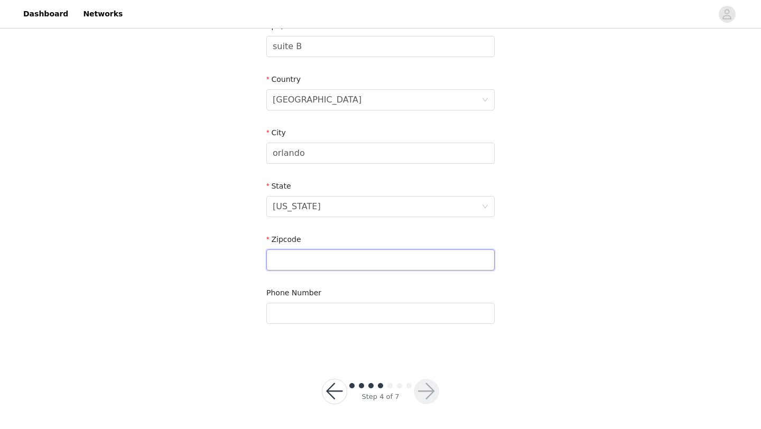
click at [362, 252] on input "text" at bounding box center [380, 259] width 228 height 21
type input "32811"
click at [329, 311] on input "text" at bounding box center [380, 313] width 228 height 21
type input "3058902992"
click at [427, 392] on button "button" at bounding box center [426, 391] width 25 height 25
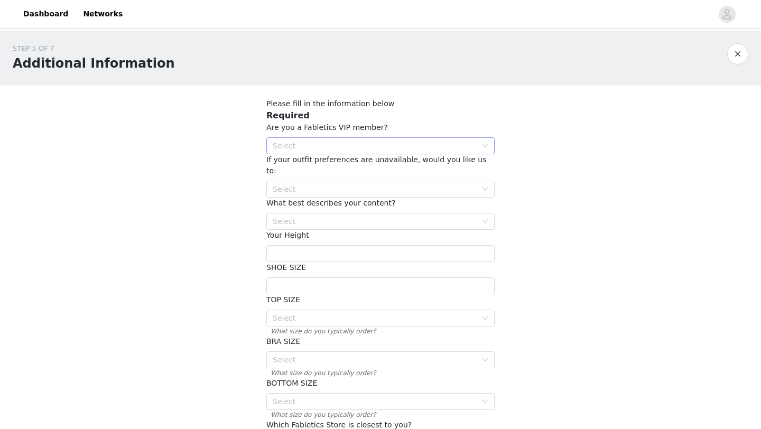
click at [403, 143] on div "Select" at bounding box center [375, 146] width 204 height 11
click at [378, 184] on li "NO" at bounding box center [380, 183] width 228 height 17
click at [380, 184] on div "Select" at bounding box center [375, 189] width 204 height 11
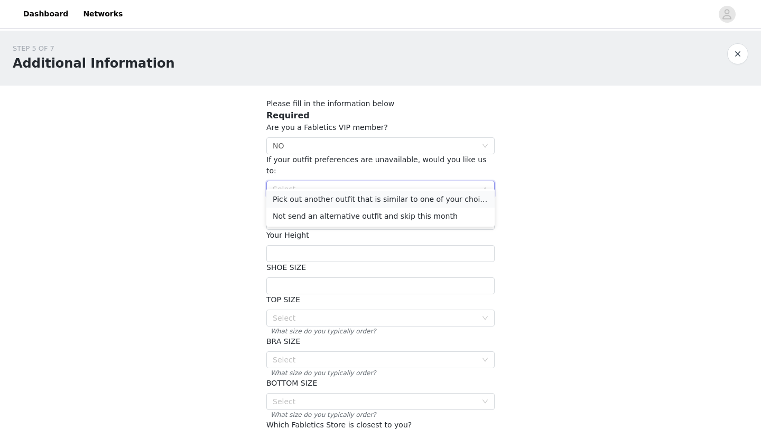
click at [374, 203] on li "Pick out another outfit that is similar to one of your choices" at bounding box center [380, 199] width 228 height 17
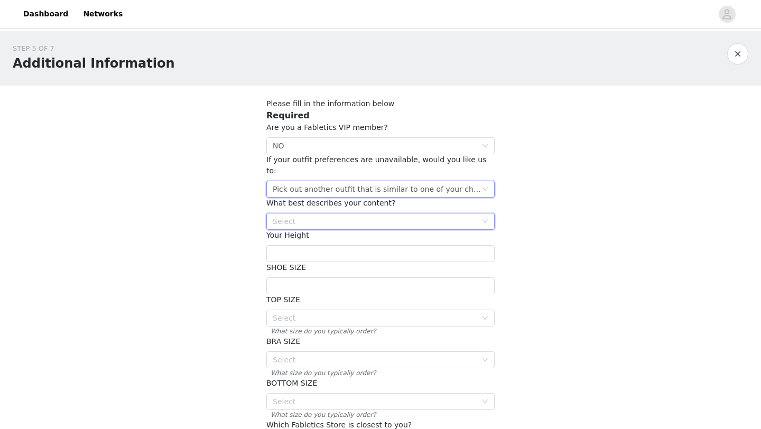
click at [373, 213] on div "Select" at bounding box center [377, 221] width 209 height 16
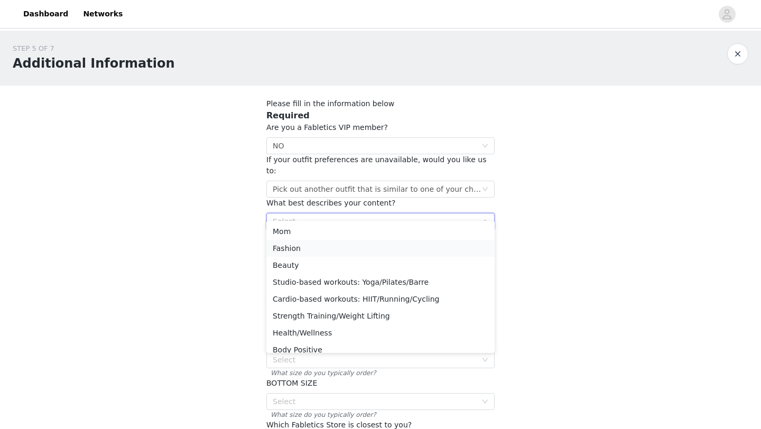
click at [350, 244] on li "Fashion" at bounding box center [380, 248] width 228 height 17
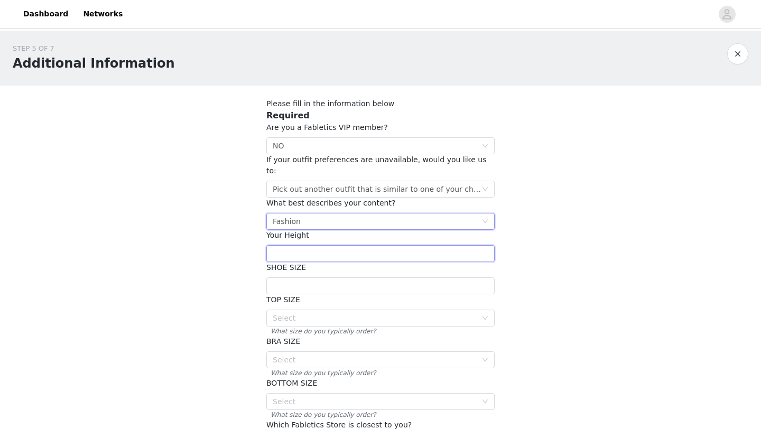
click at [350, 245] on input "text" at bounding box center [380, 253] width 228 height 17
type input "5.7"
click at [334, 277] on input "text" at bounding box center [380, 285] width 228 height 17
type input "3"
click at [315, 313] on div "Select" at bounding box center [375, 318] width 204 height 11
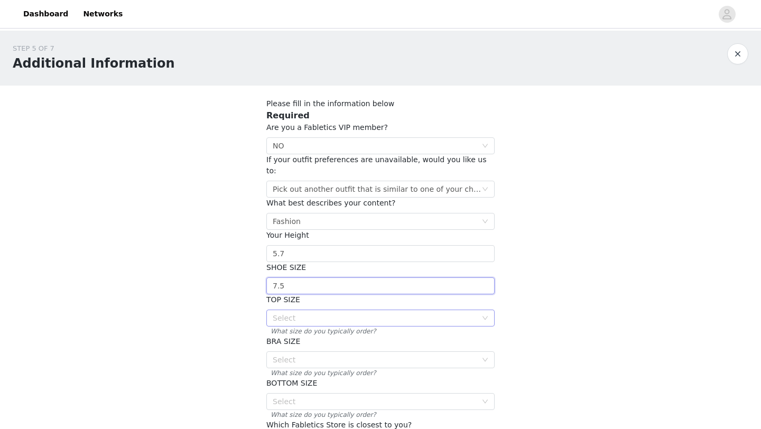
type input "7.5"
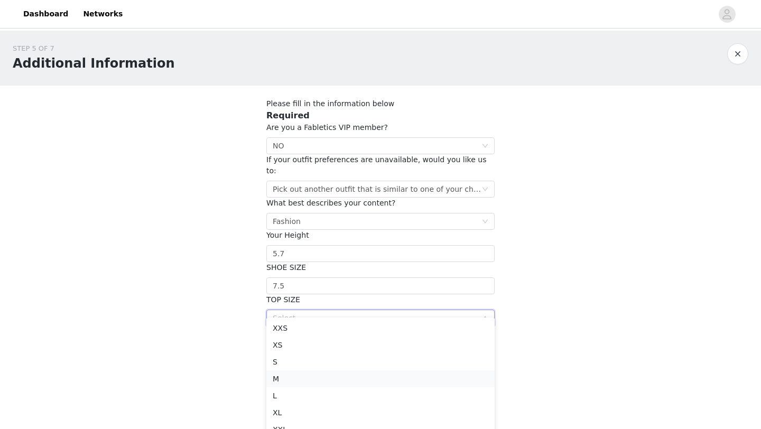
click at [292, 377] on li "M" at bounding box center [380, 378] width 228 height 17
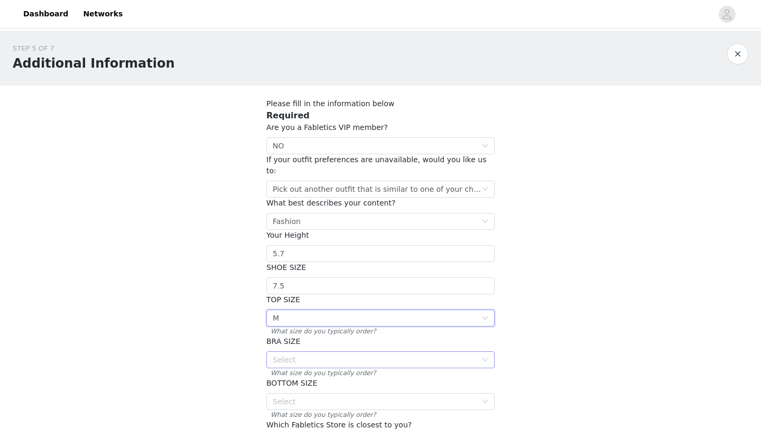
click at [297, 354] on div "Select" at bounding box center [375, 359] width 204 height 11
click at [295, 428] on li "S" at bounding box center [380, 420] width 228 height 17
click at [307, 352] on div "Select S" at bounding box center [377, 360] width 209 height 16
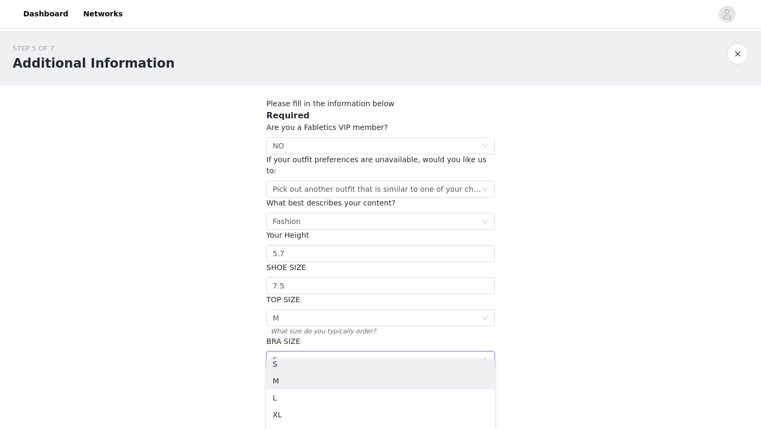
scroll to position [63, 0]
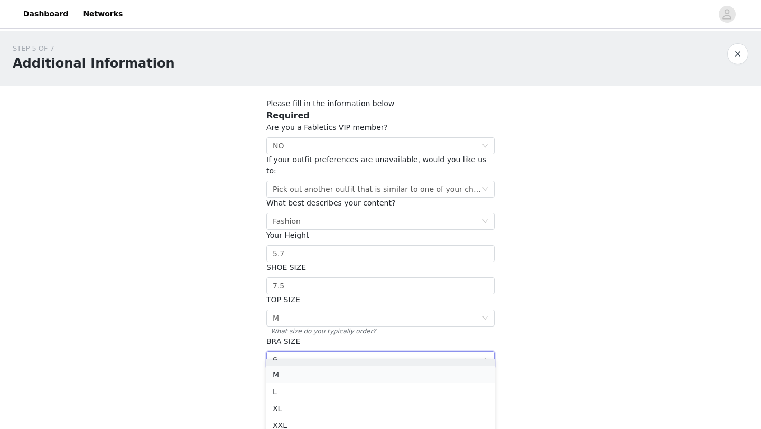
click at [303, 371] on li "M" at bounding box center [380, 374] width 228 height 17
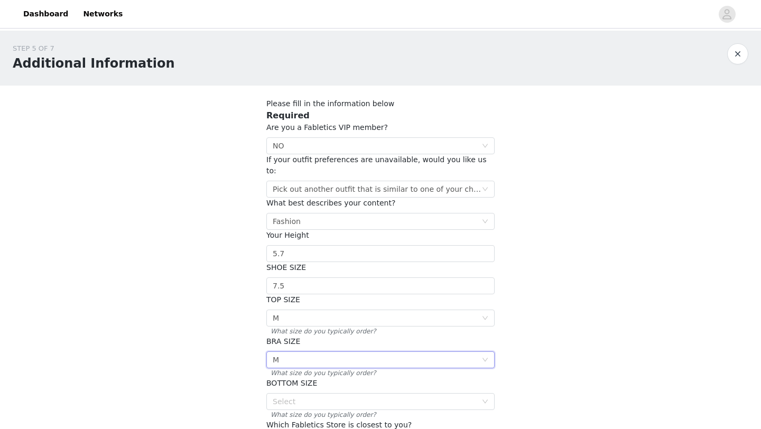
click at [300, 410] on span "What size do you typically order?" at bounding box center [380, 415] width 228 height 10
click at [298, 396] on div "Select" at bounding box center [375, 401] width 204 height 11
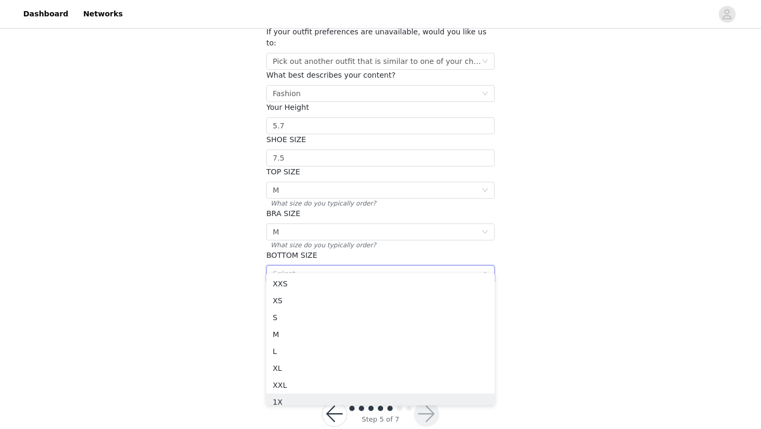
scroll to position [5, 0]
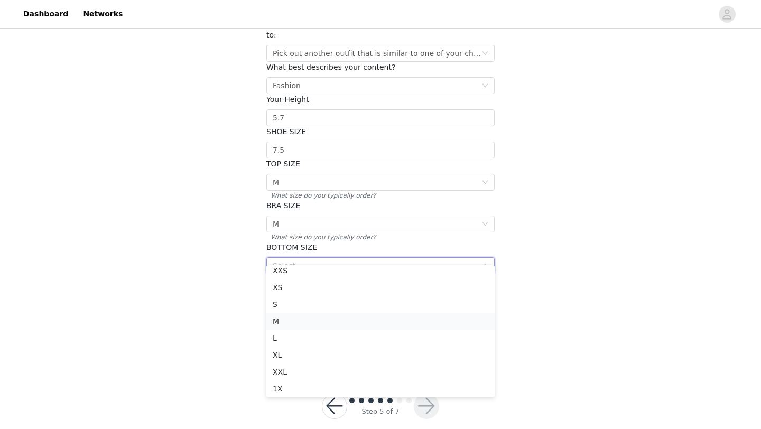
click at [303, 320] on li "M" at bounding box center [380, 321] width 228 height 17
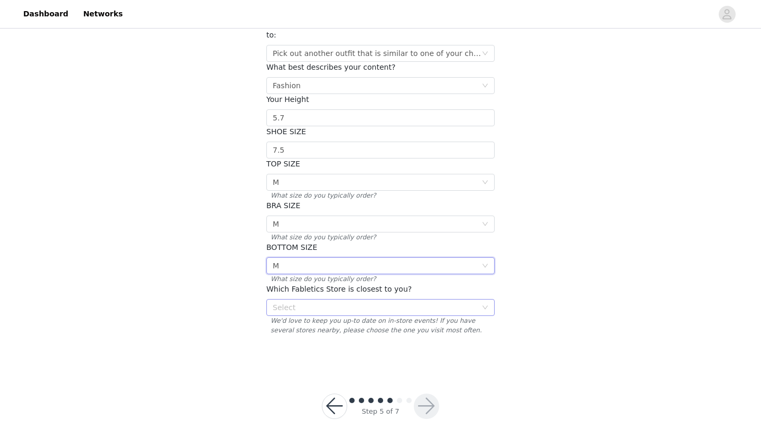
click at [307, 302] on div "Select" at bounding box center [375, 307] width 204 height 11
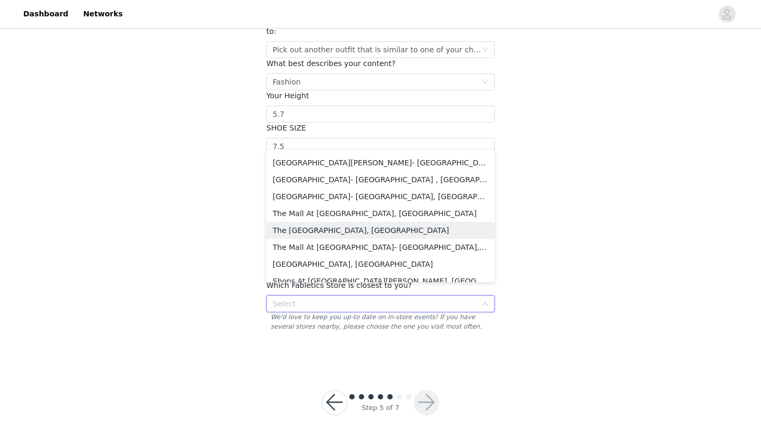
scroll to position [572, 0]
click at [335, 216] on li "The Mall At [GEOGRAPHIC_DATA], [GEOGRAPHIC_DATA]" at bounding box center [380, 213] width 228 height 17
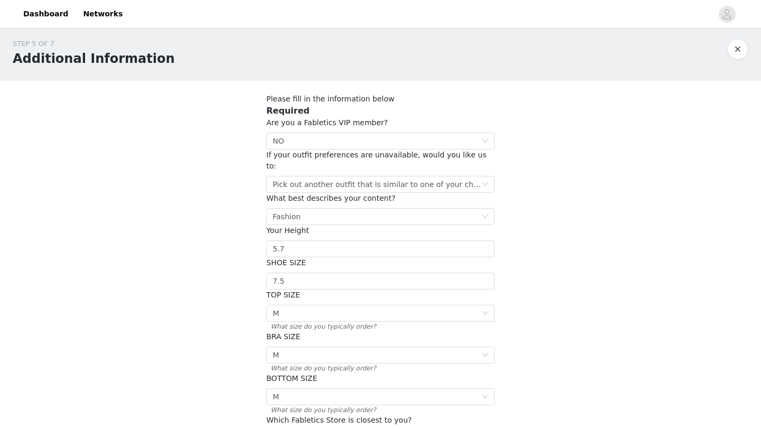
scroll to position [0, 0]
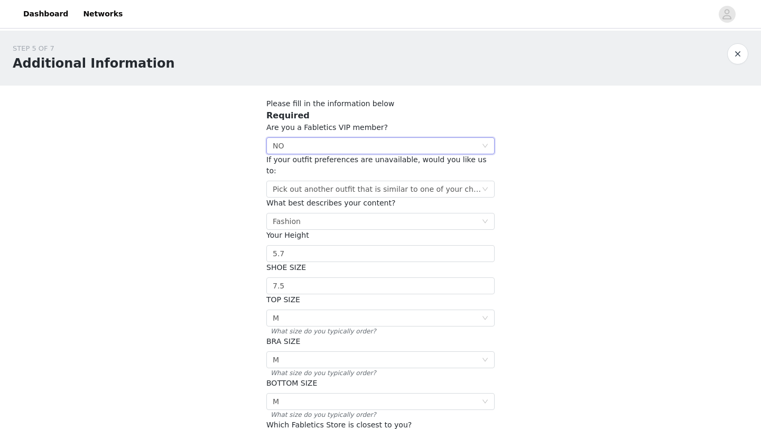
click at [470, 142] on div "Select NO" at bounding box center [377, 146] width 209 height 16
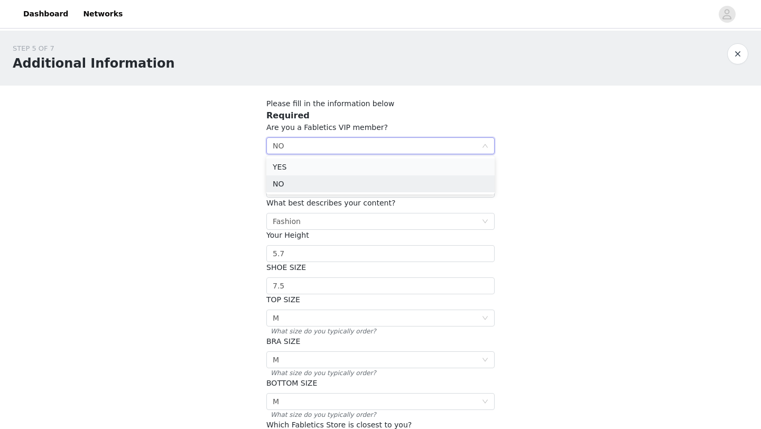
click at [430, 162] on li "YES" at bounding box center [380, 166] width 228 height 17
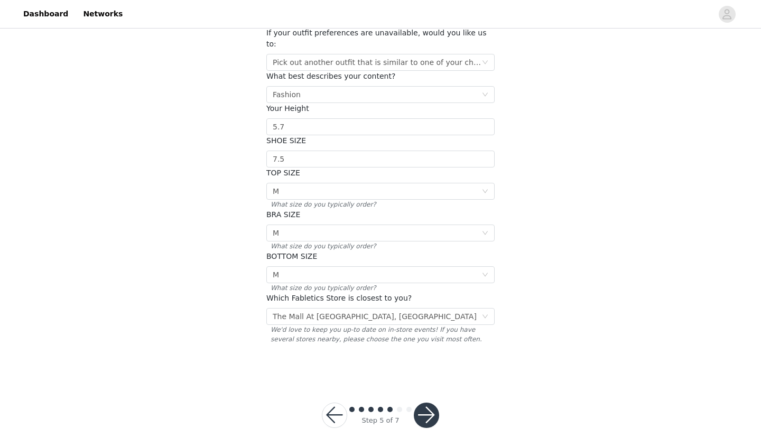
scroll to position [139, 0]
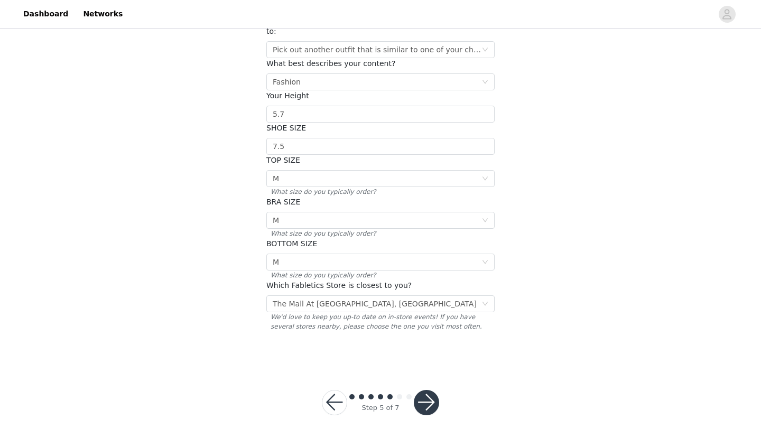
click at [432, 390] on button "button" at bounding box center [426, 402] width 25 height 25
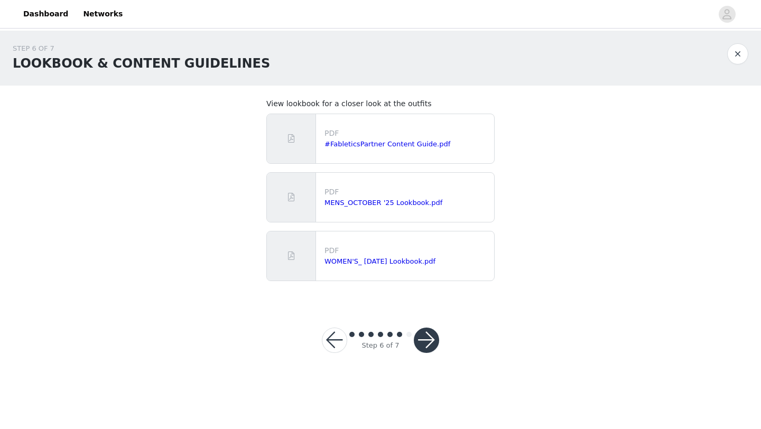
click at [425, 344] on button "button" at bounding box center [426, 339] width 25 height 25
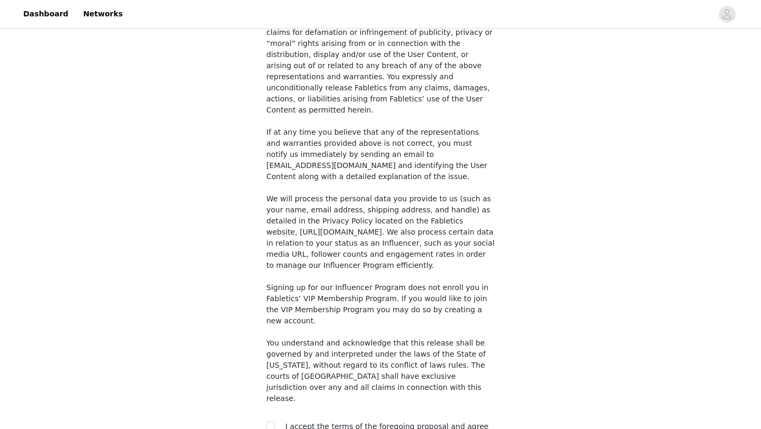
scroll to position [769, 0]
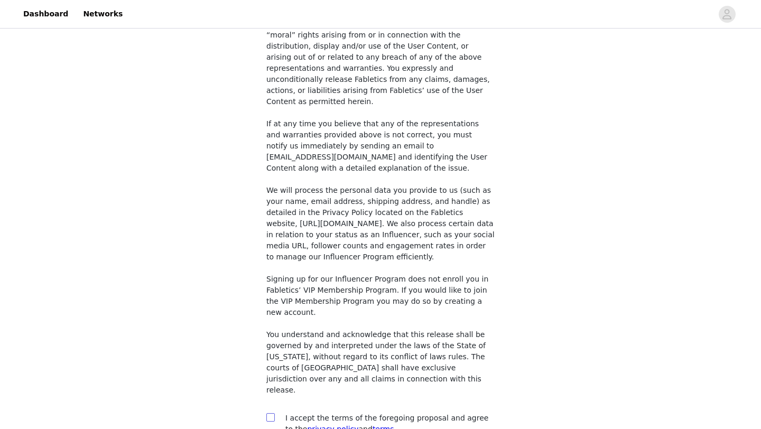
click at [269, 413] on input "checkbox" at bounding box center [269, 416] width 7 height 7
checkbox input "true"
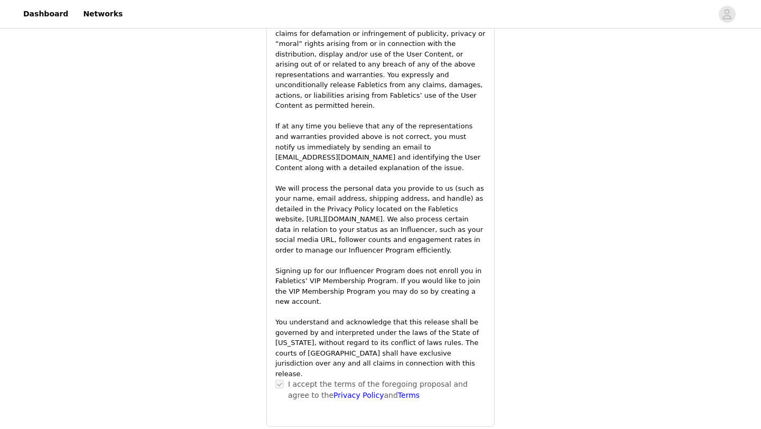
scroll to position [1528, 0]
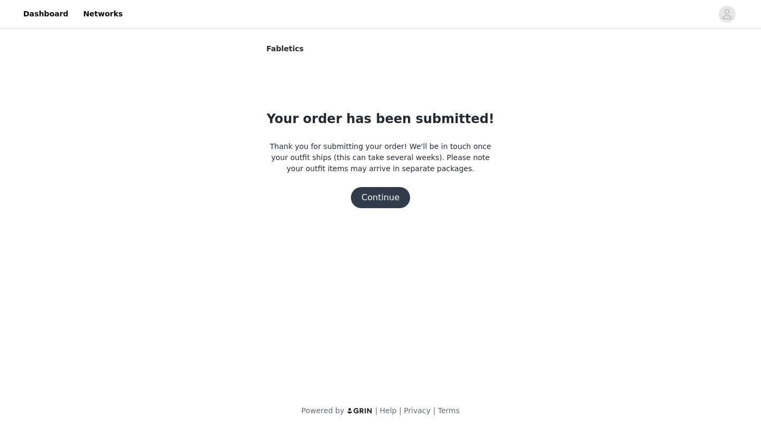
scroll to position [0, 0]
click at [391, 192] on button "Continue" at bounding box center [380, 197] width 59 height 21
